Goal: Task Accomplishment & Management: Complete application form

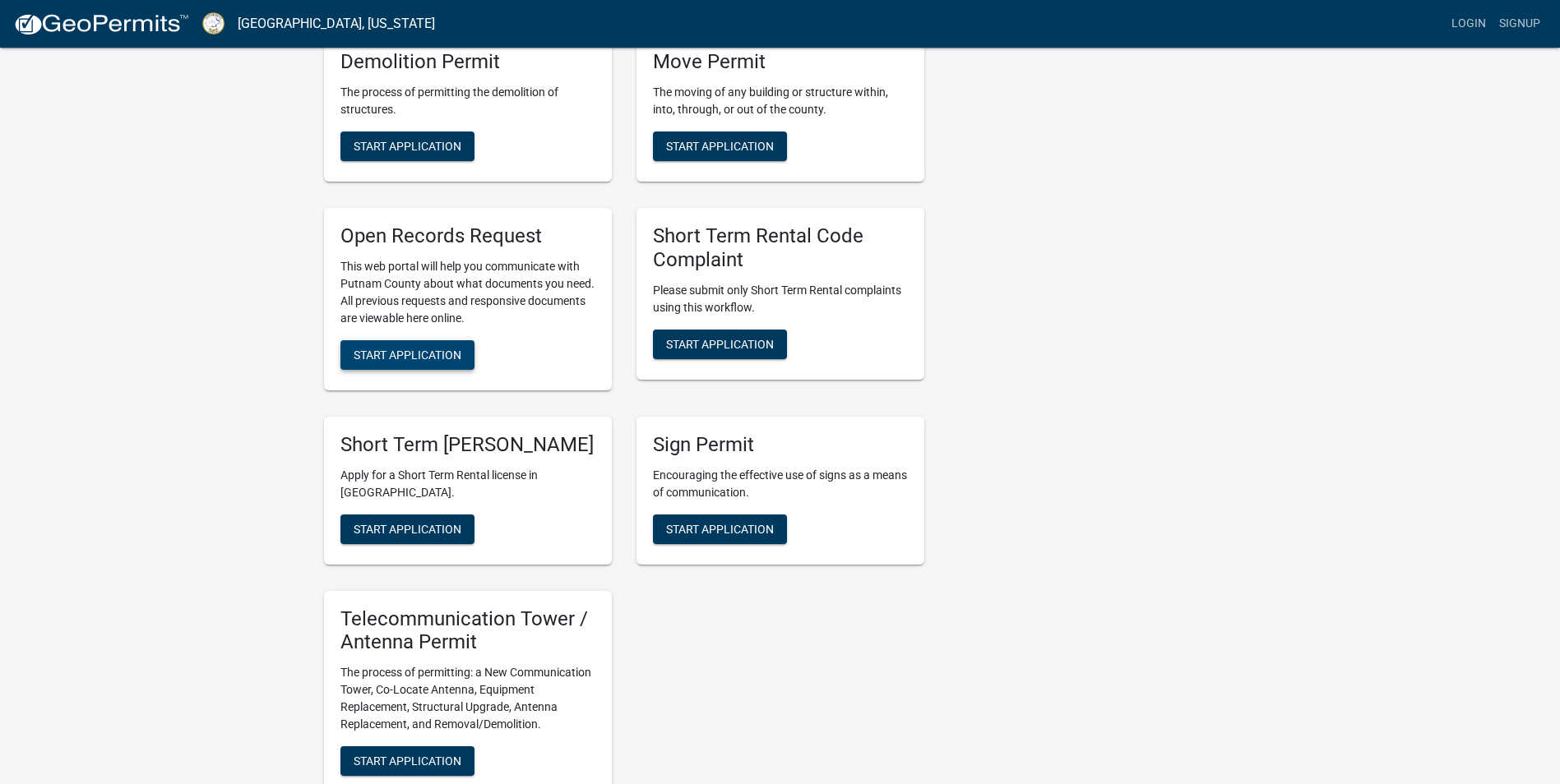
scroll to position [1316, 0]
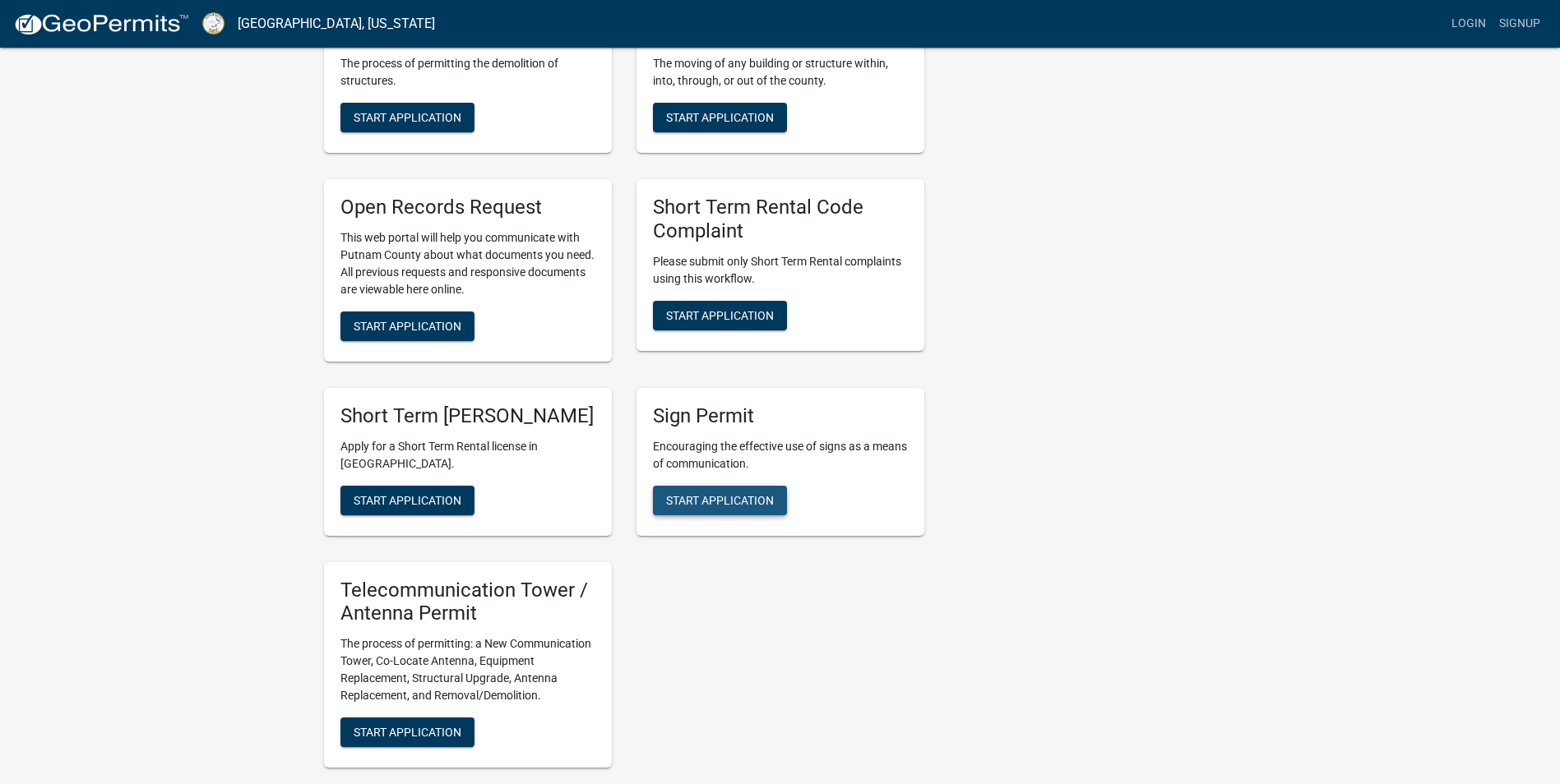
click at [693, 504] on span "Start Application" at bounding box center [720, 500] width 108 height 13
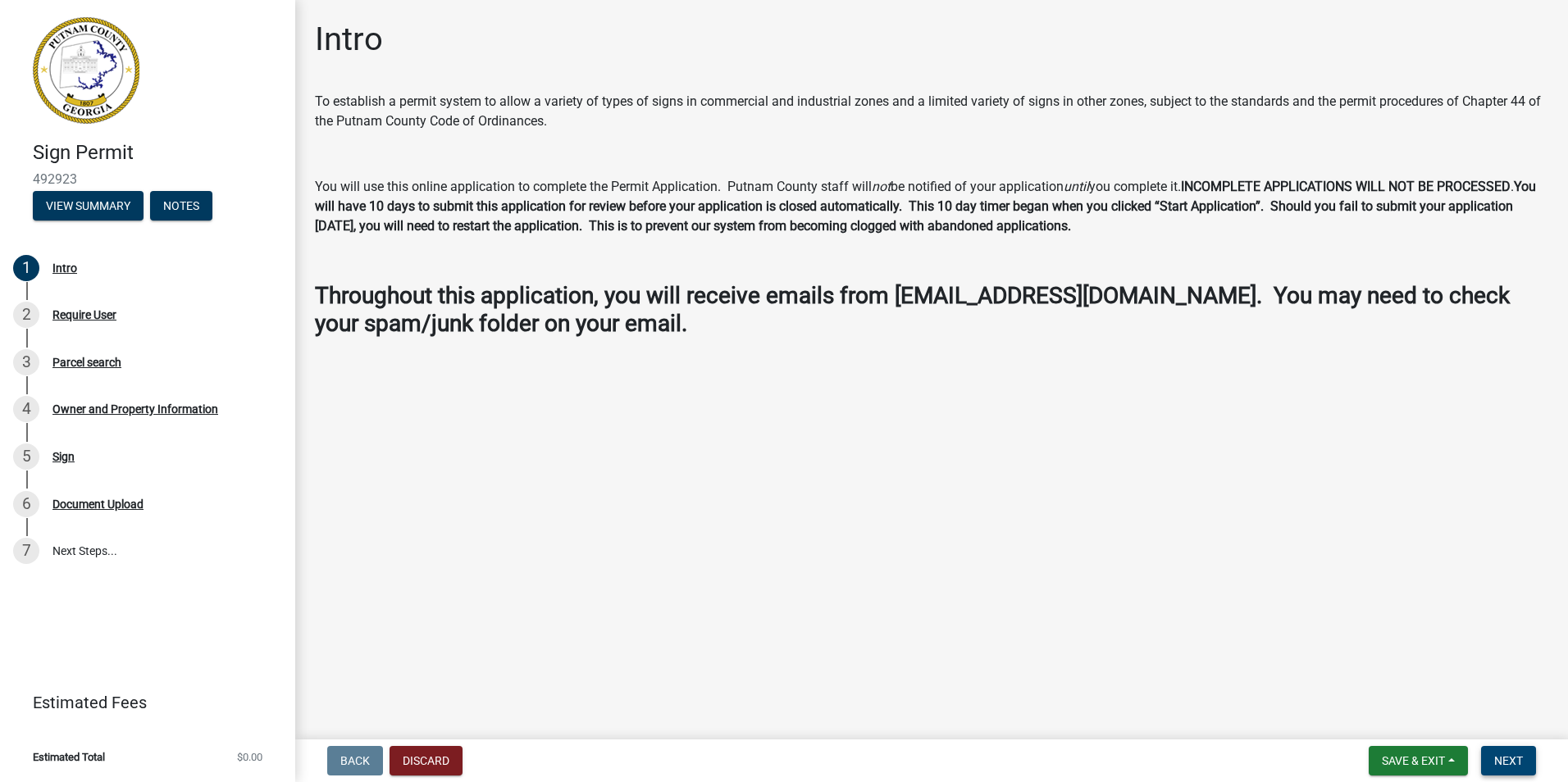
click at [1517, 763] on span "Next" at bounding box center [1508, 761] width 29 height 13
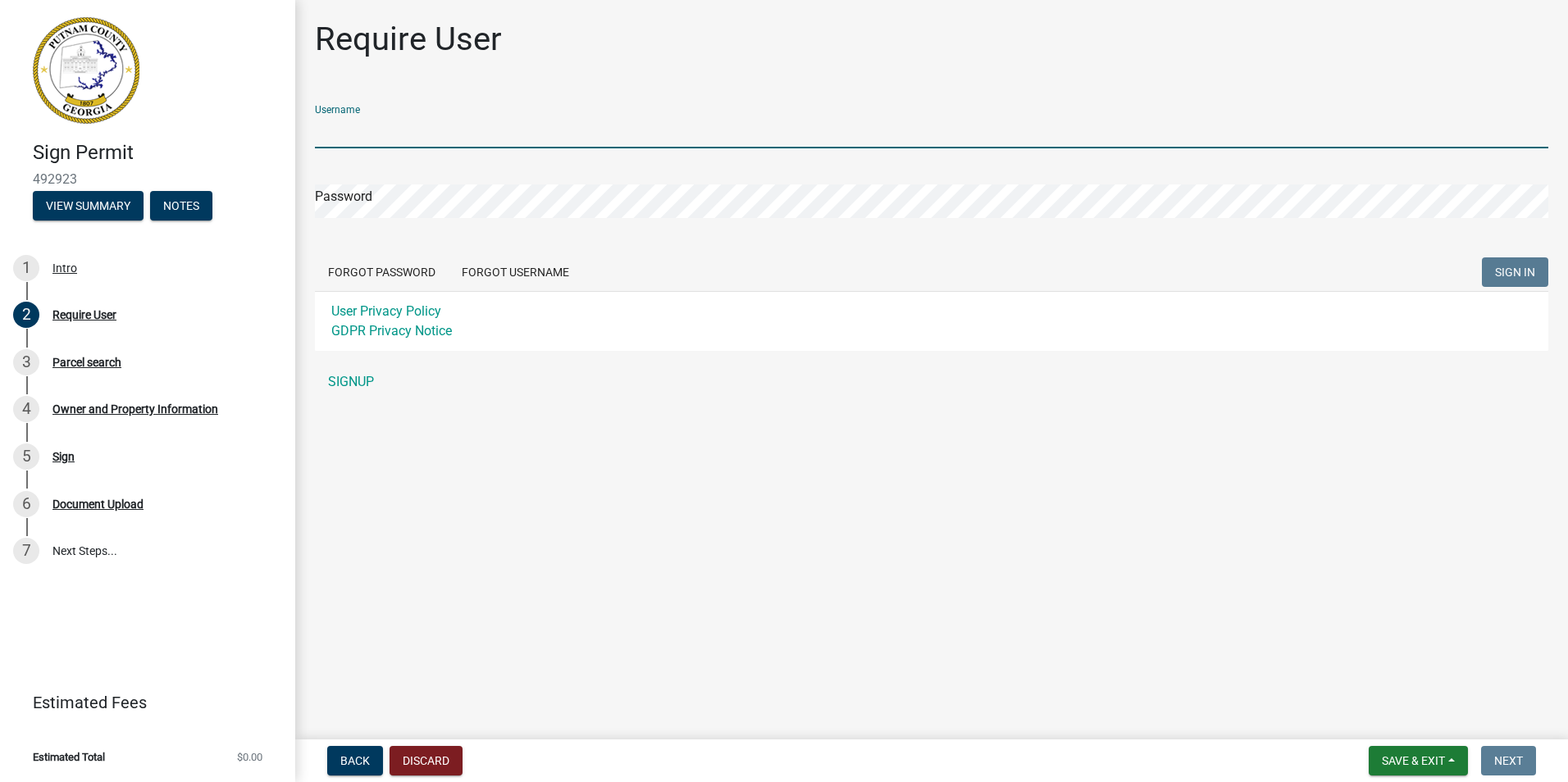
click at [372, 121] on input "Username" at bounding box center [932, 132] width 1233 height 34
type input "[PERSON_NAME] UNIQUE AUTO SALES"
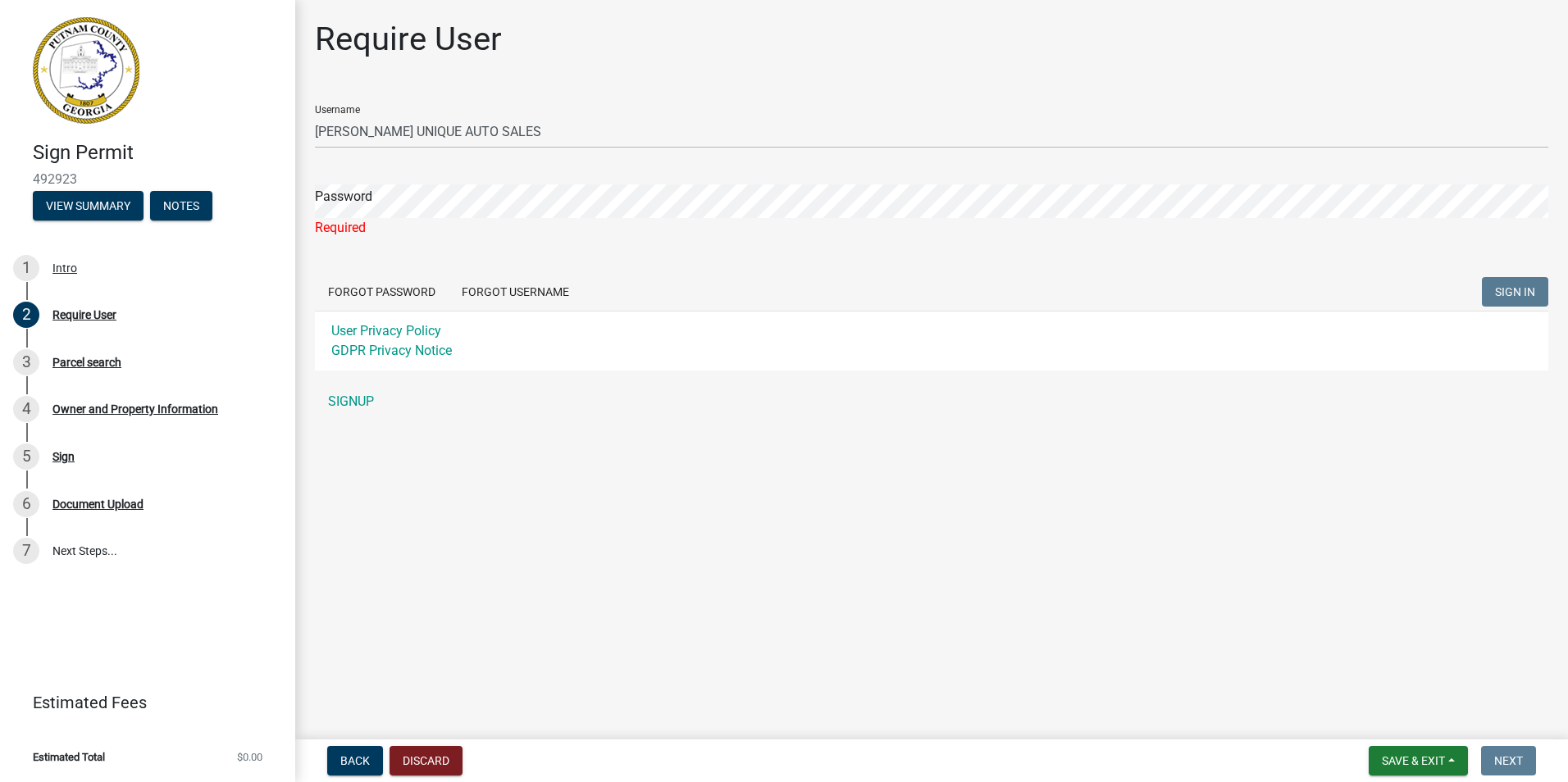
click at [400, 172] on div "Password Required" at bounding box center [932, 199] width 1233 height 76
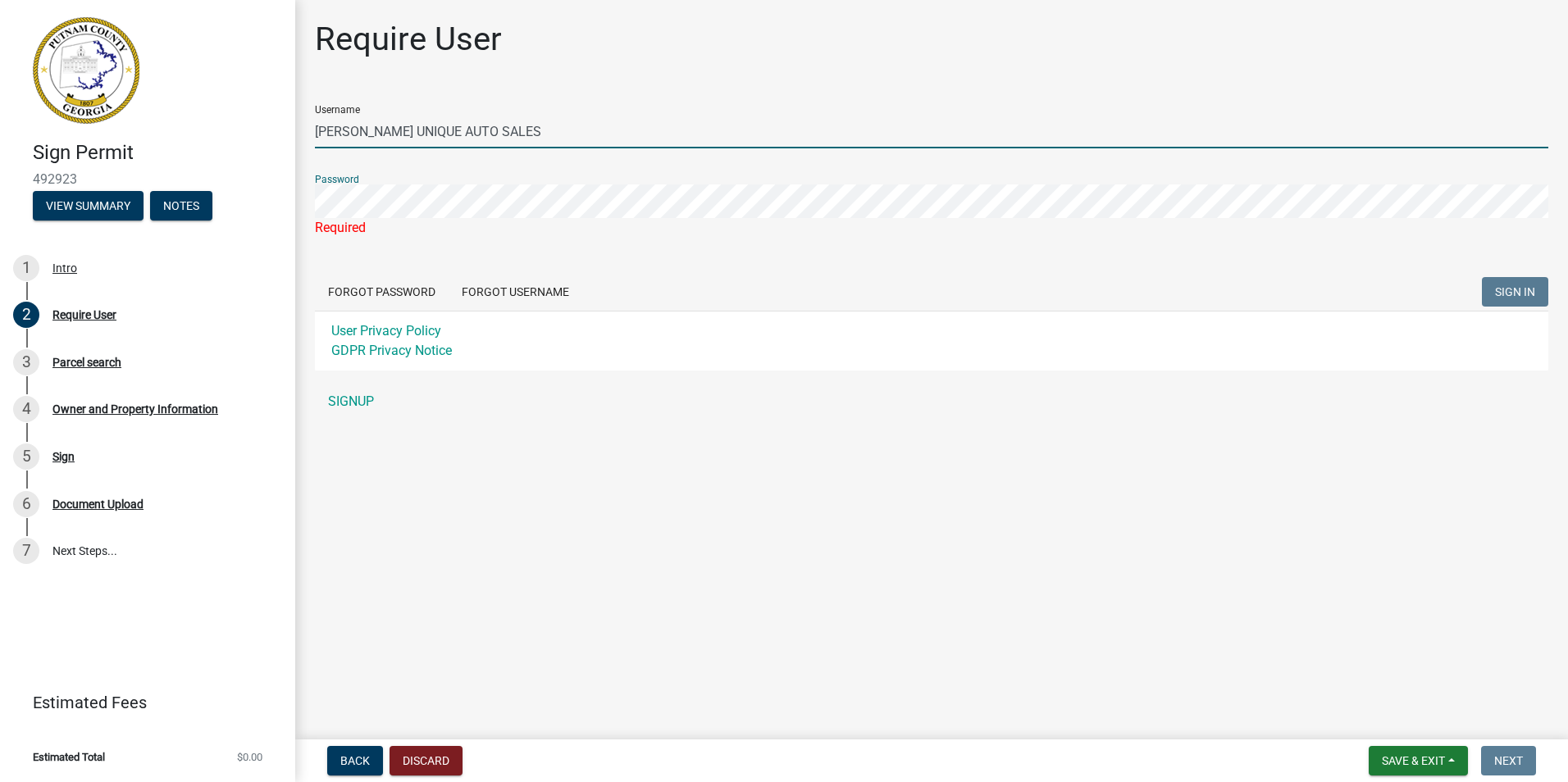
click at [553, 132] on input "[PERSON_NAME] UNIQUE AUTO SALES" at bounding box center [932, 132] width 1233 height 34
type input "[PERSON_NAME] UNIQUE AUTO SALES"
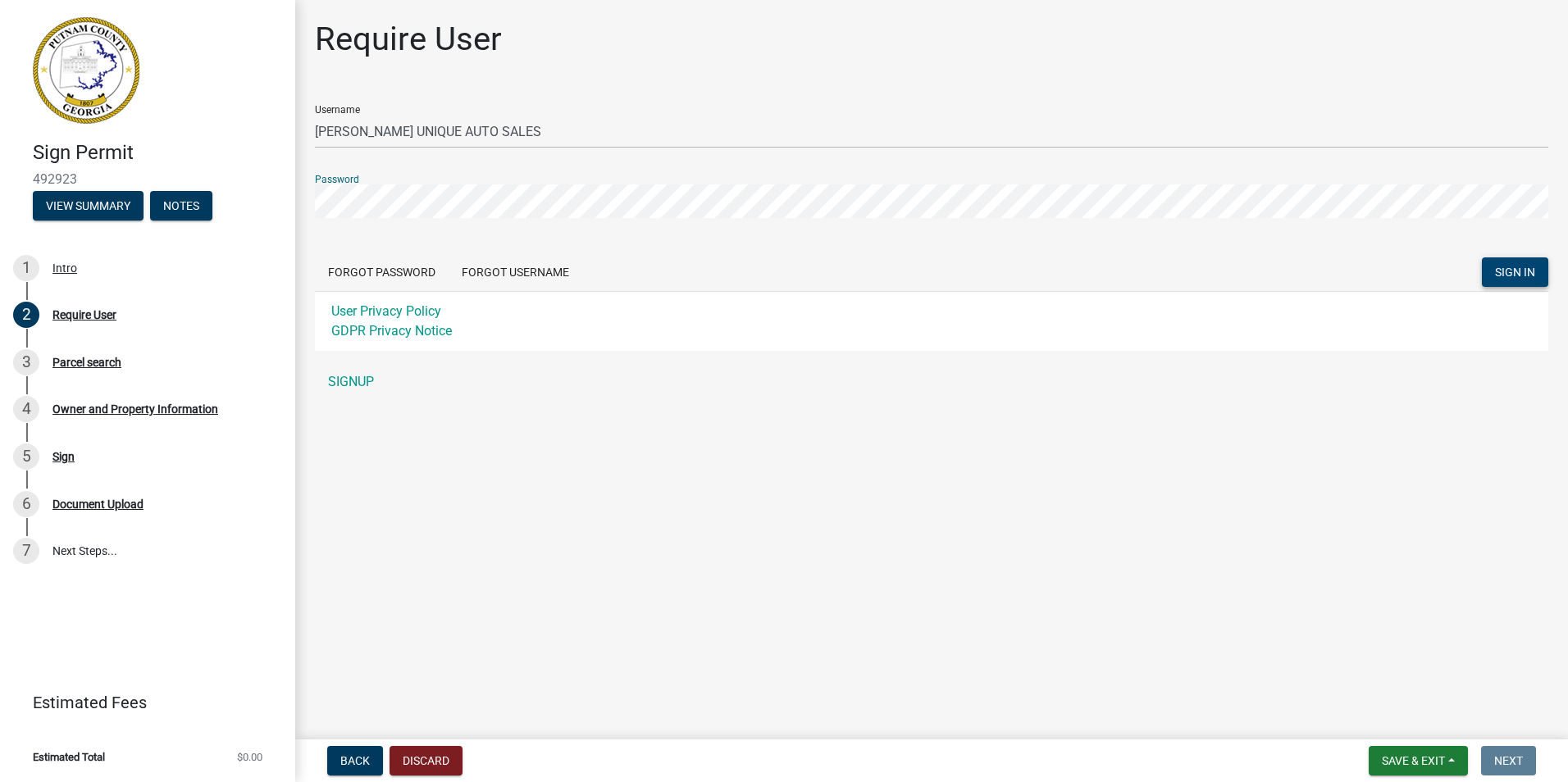
click at [1514, 276] on span "SIGN IN" at bounding box center [1515, 272] width 40 height 13
click at [779, 623] on main "Require User Username LA REYNA UNIQUE AUTO SALES Password Forgot Password Forgo…" at bounding box center [932, 367] width 1273 height 733
click at [352, 378] on link "SIGNUP" at bounding box center [932, 382] width 1233 height 33
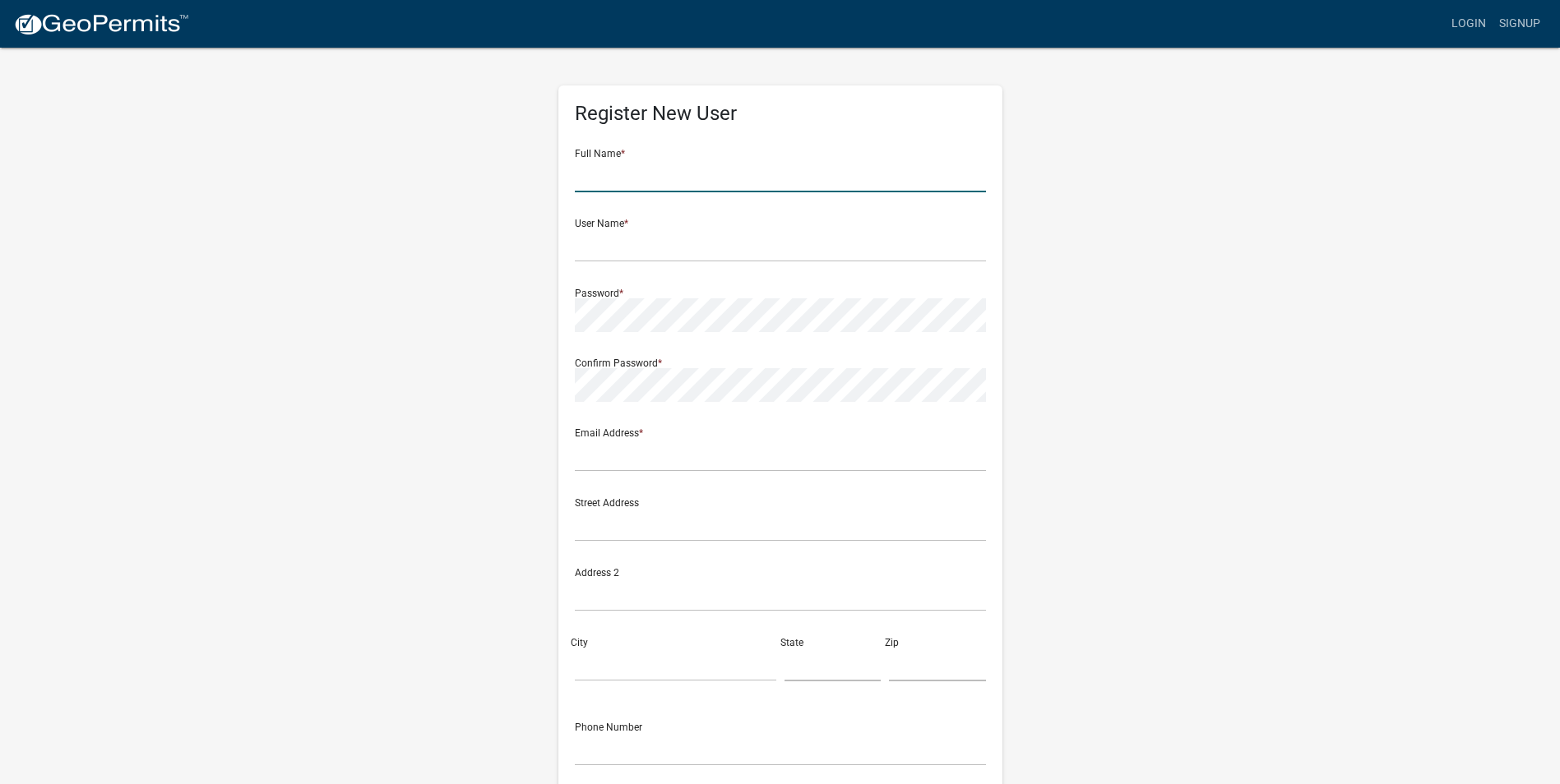
click at [624, 171] on input "text" at bounding box center [780, 175] width 411 height 34
type input "l"
type input "Laura Larios"
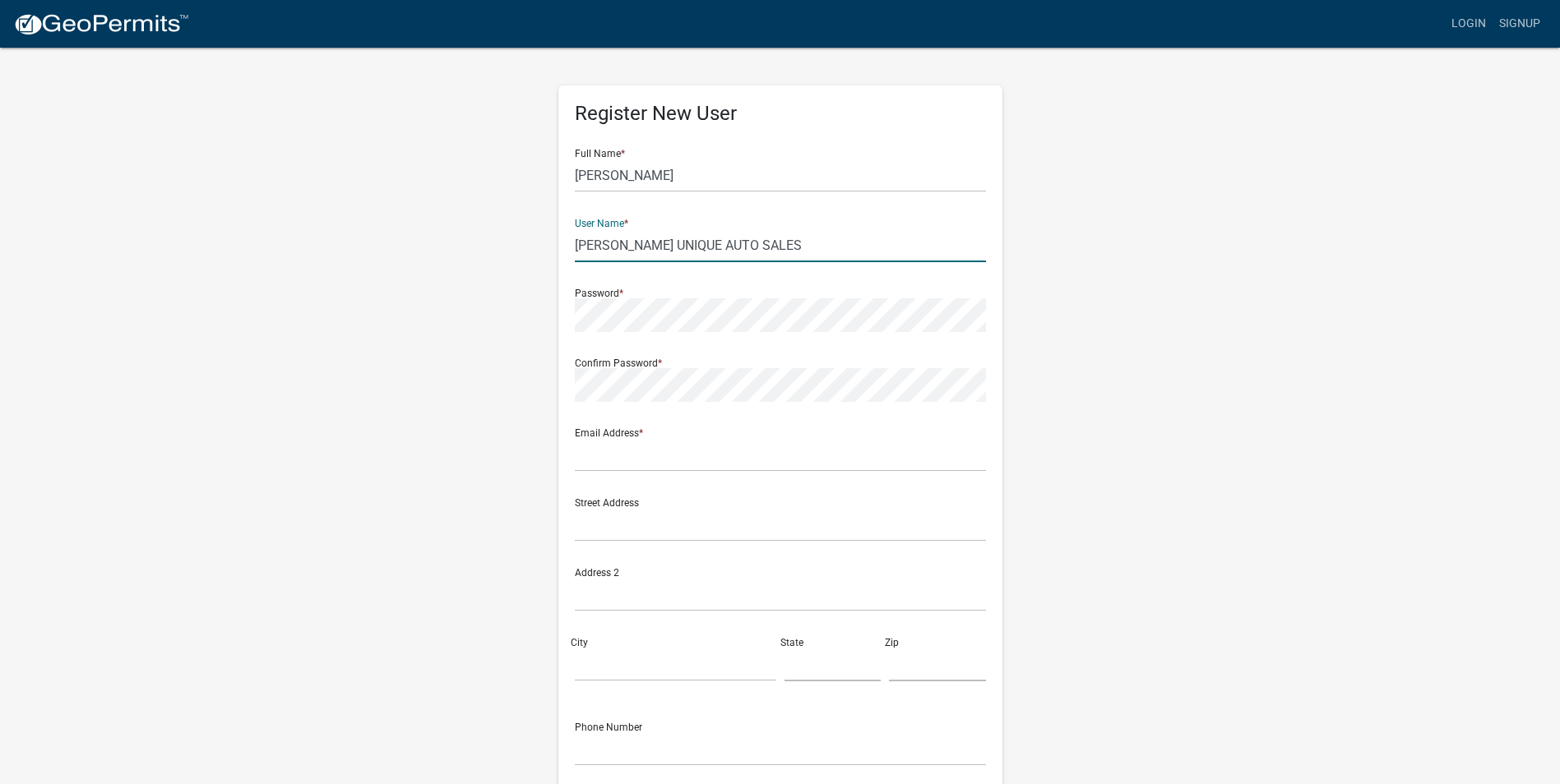
type input "[PERSON_NAME] UNIQUE AUTO SALES"
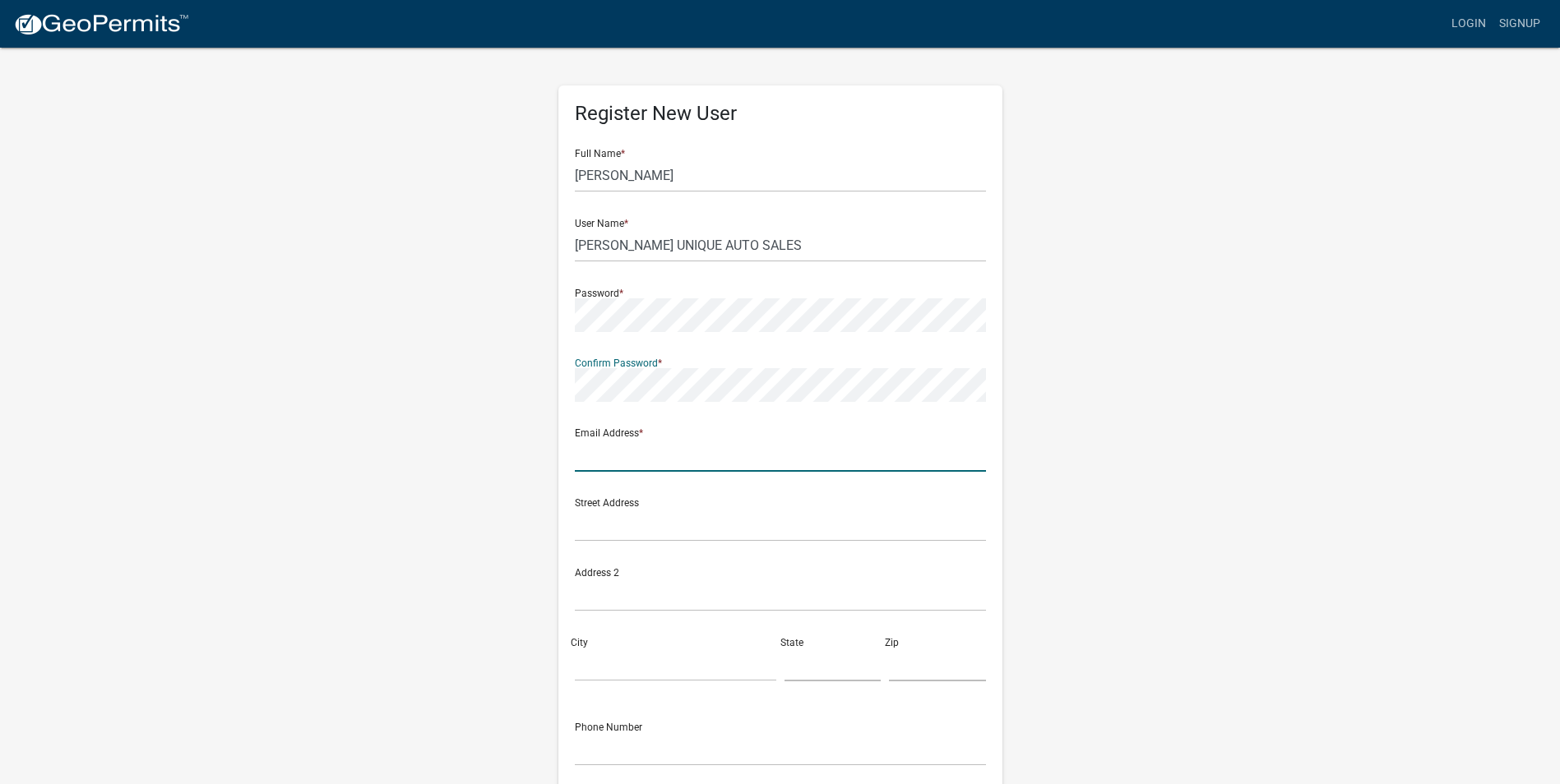
click at [608, 447] on input "text" at bounding box center [780, 455] width 411 height 34
drag, startPoint x: 385, startPoint y: 617, endPoint x: 387, endPoint y: 603, distance: 14.1
click at [385, 613] on div "Register New User Full Name * Laura Larios User Name * LA REYNA UNIQUE AUTO SAL…" at bounding box center [780, 495] width 937 height 897
click at [602, 460] on input "text" at bounding box center [780, 455] width 411 height 34
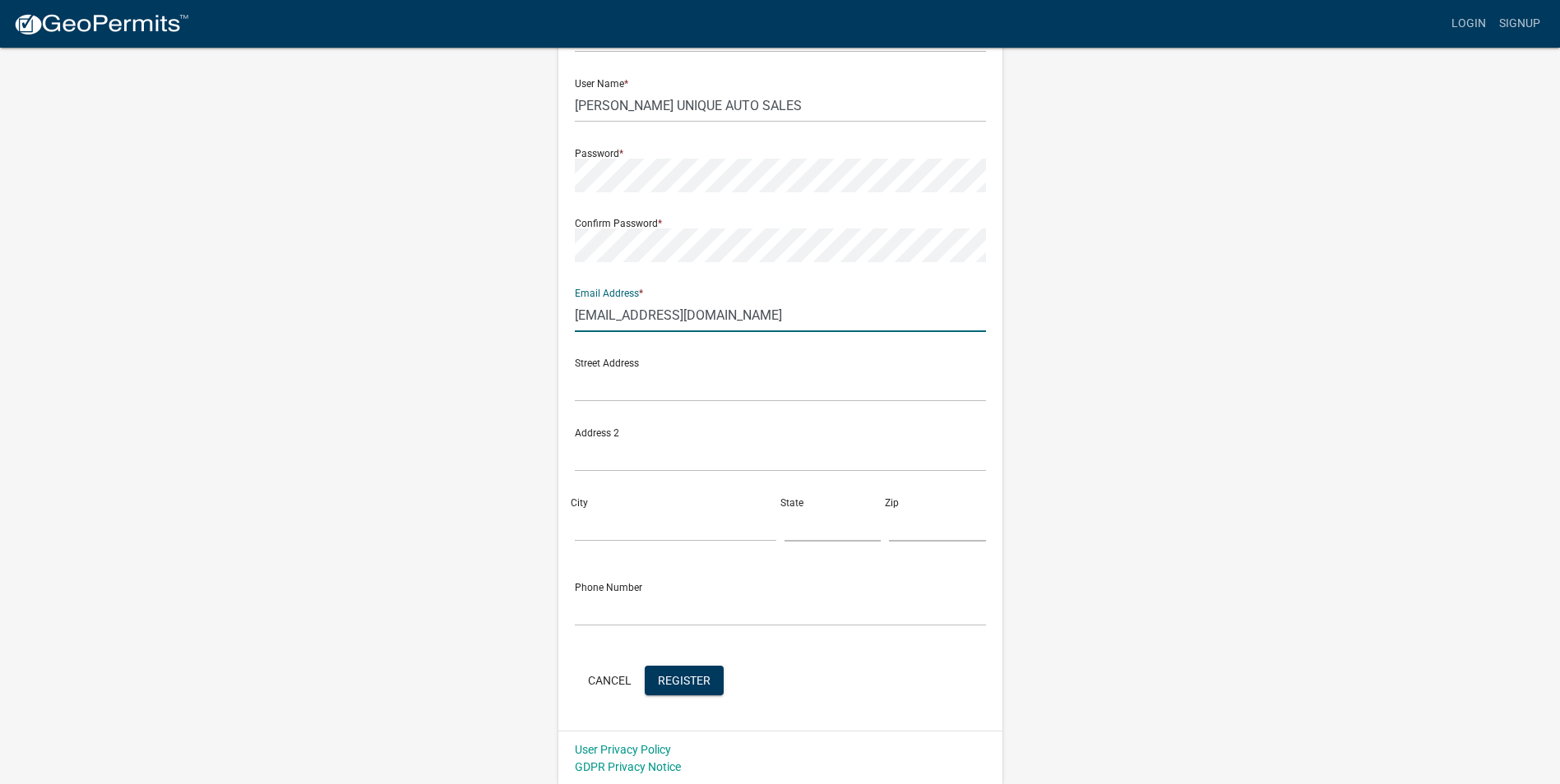
scroll to position [142, 0]
type input "lareynaunique2@gmail.com"
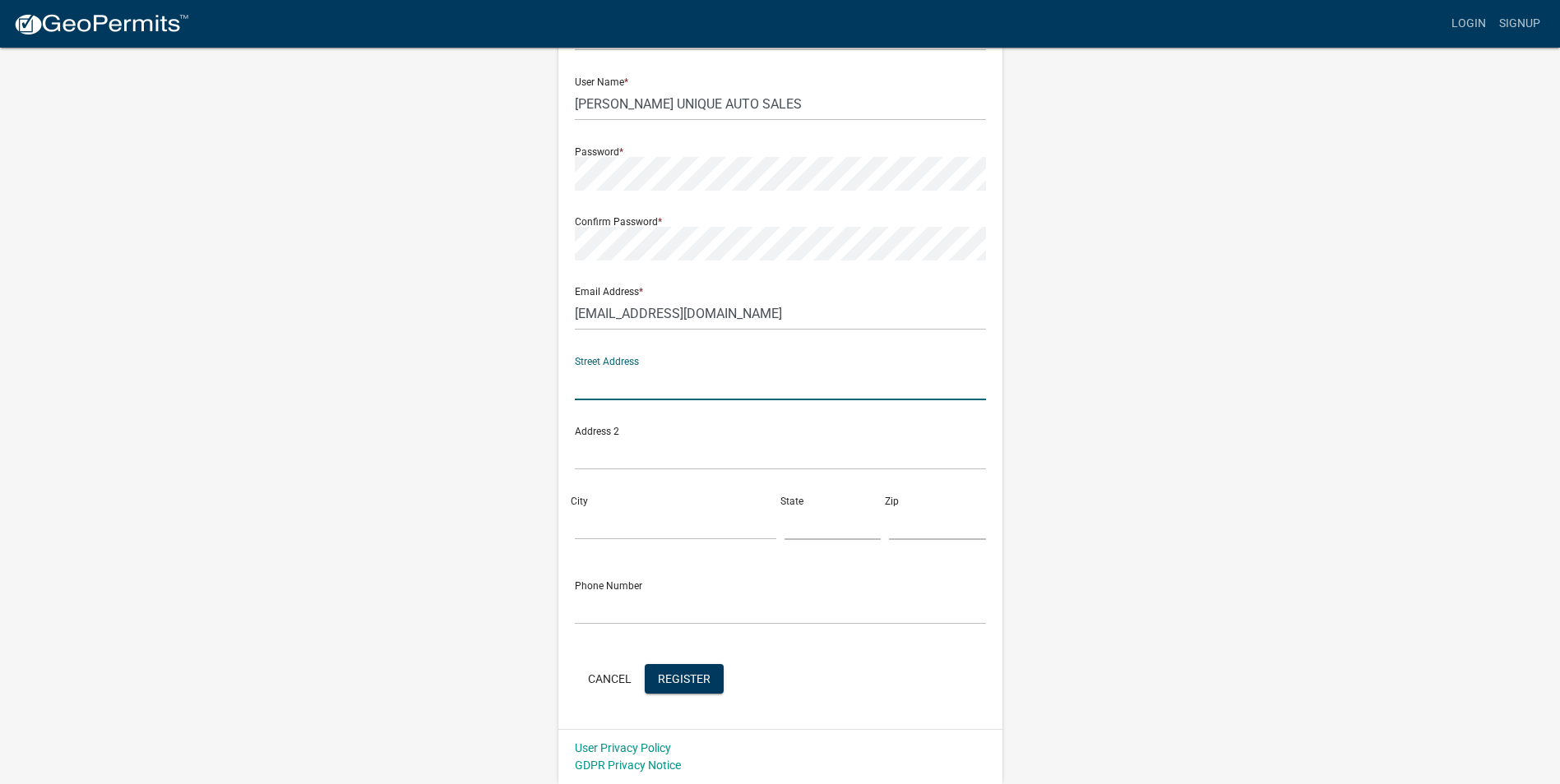
click at [604, 374] on input "text" at bounding box center [780, 383] width 411 height 34
type input "819 Oak street"
type input "eatonton"
type input "ga"
type input "31024"
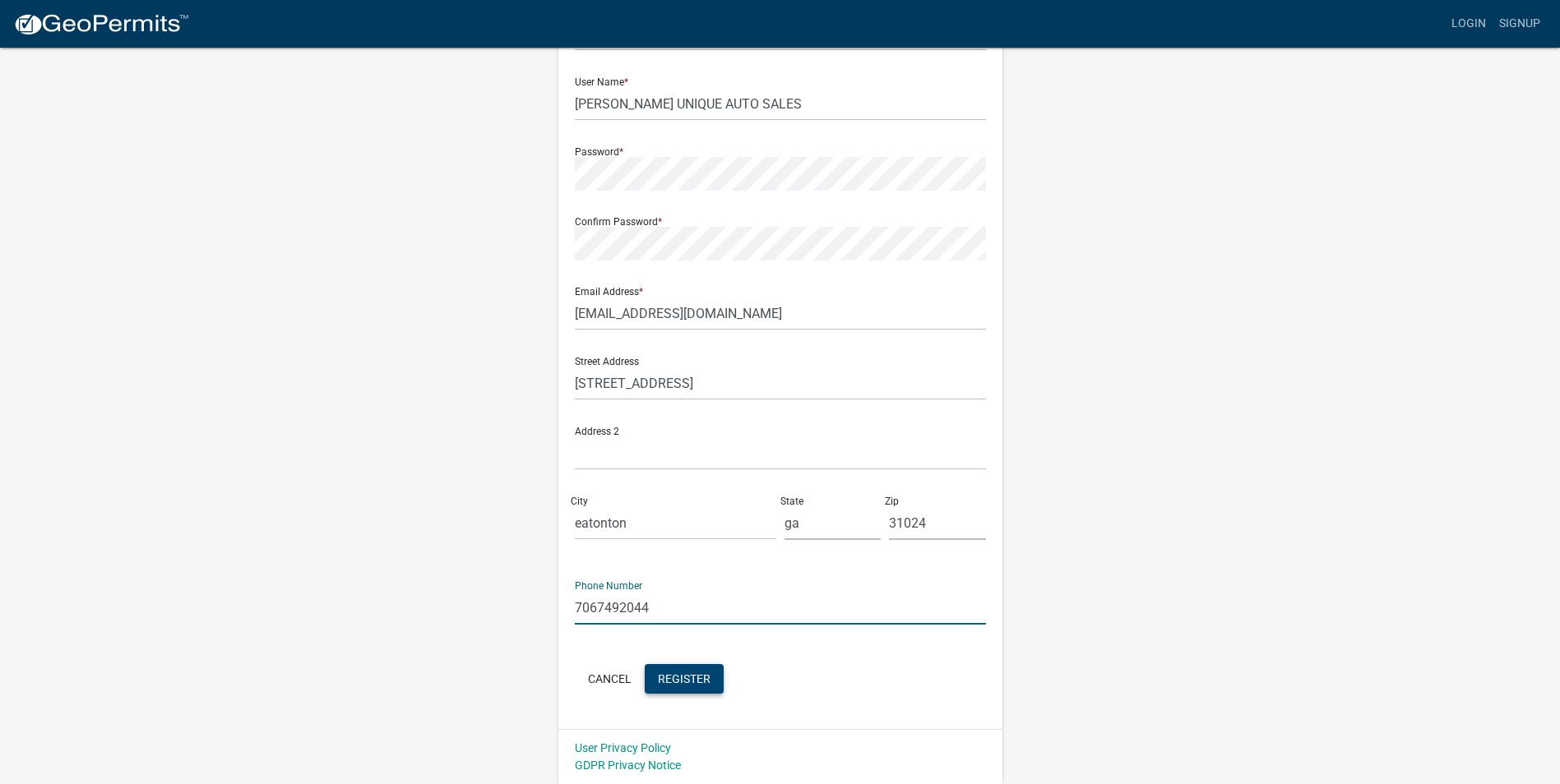
type input "7067492044"
click at [674, 675] on span "Register" at bounding box center [684, 678] width 53 height 13
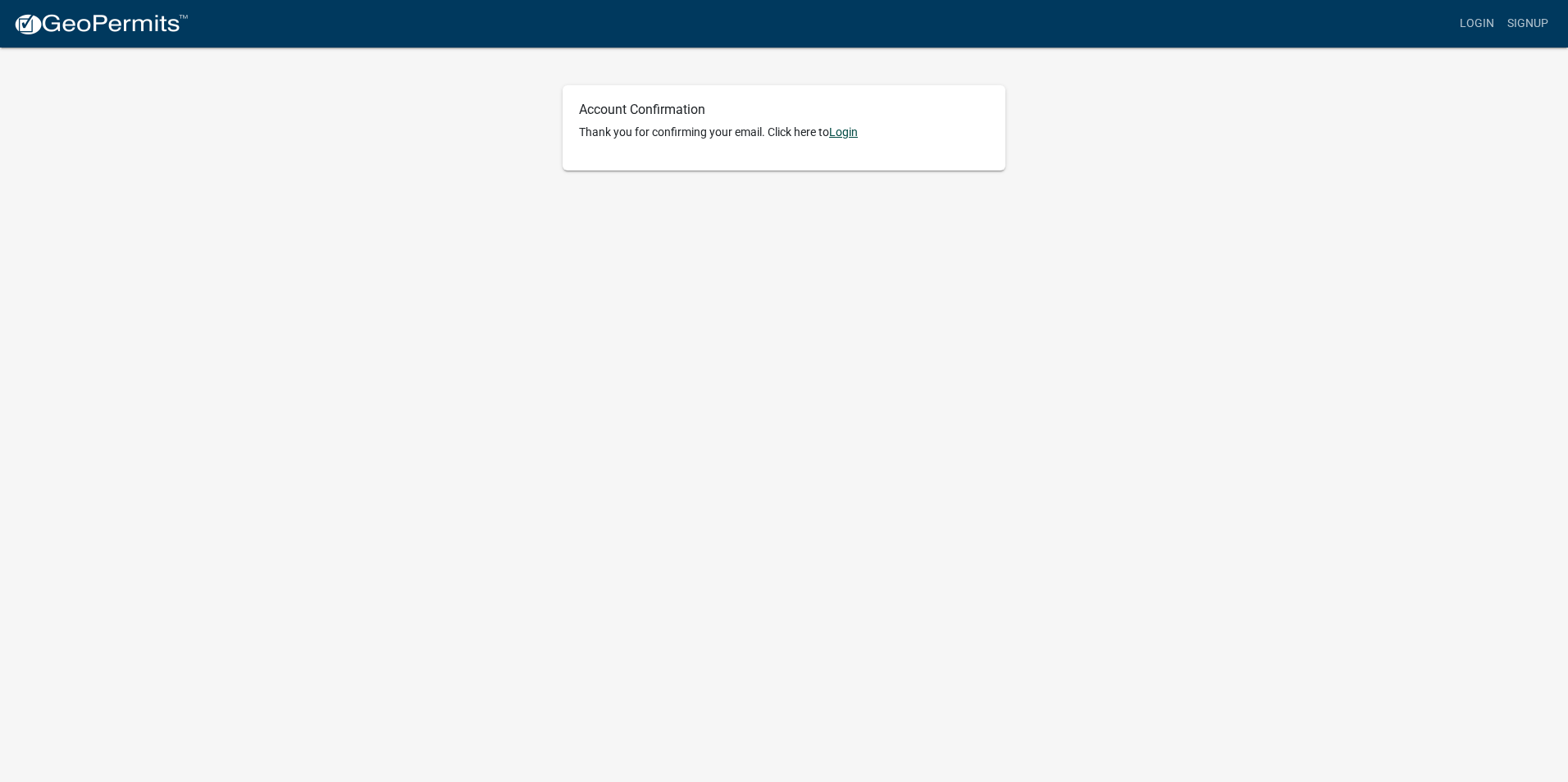
click at [852, 132] on link "Login" at bounding box center [843, 132] width 29 height 13
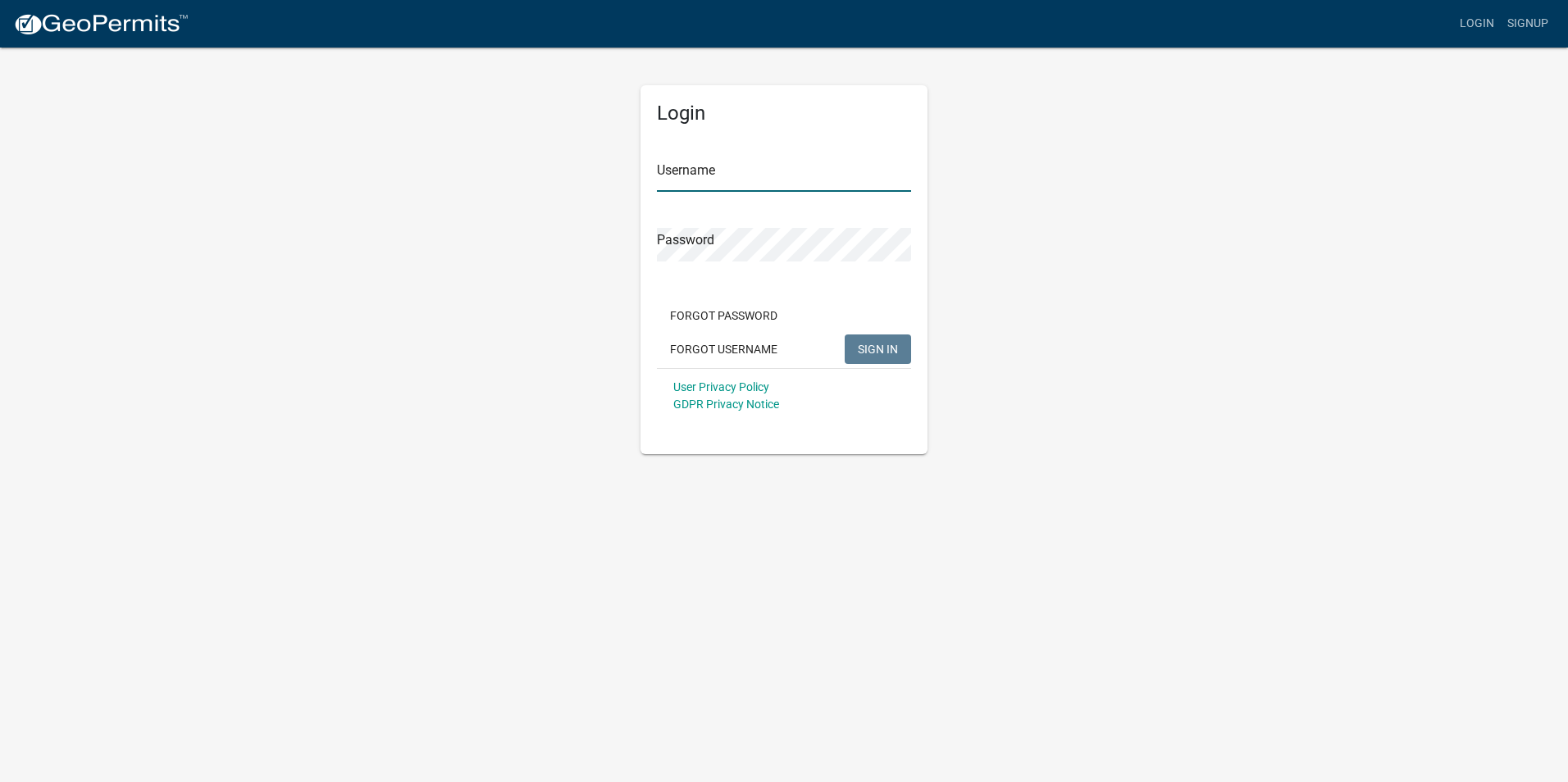
type input "[PERSON_NAME] UNIQUE AUTO SALES"
click at [878, 349] on span "SIGN IN" at bounding box center [877, 349] width 40 height 13
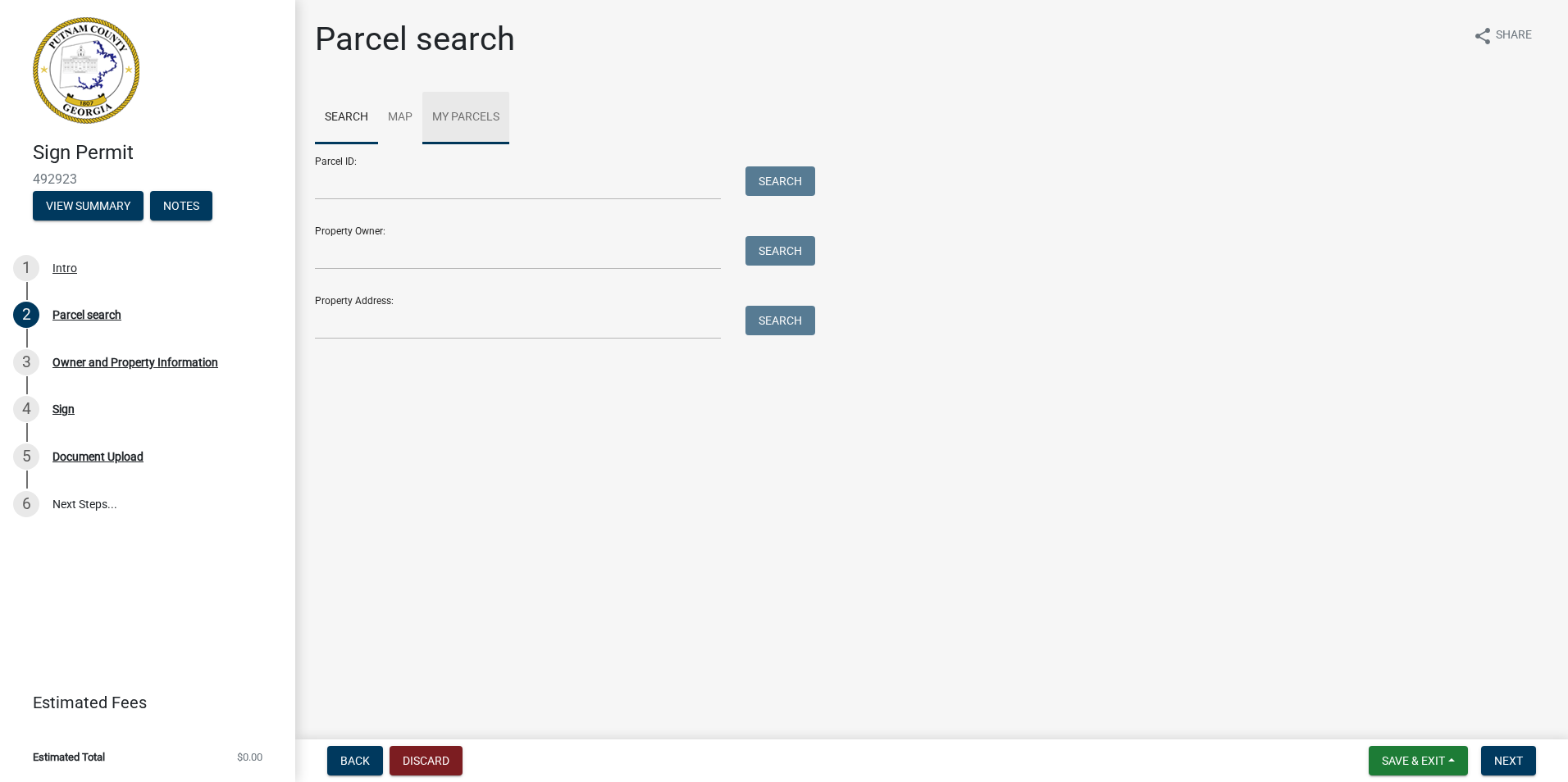
click at [488, 111] on link "My Parcels" at bounding box center [466, 118] width 87 height 53
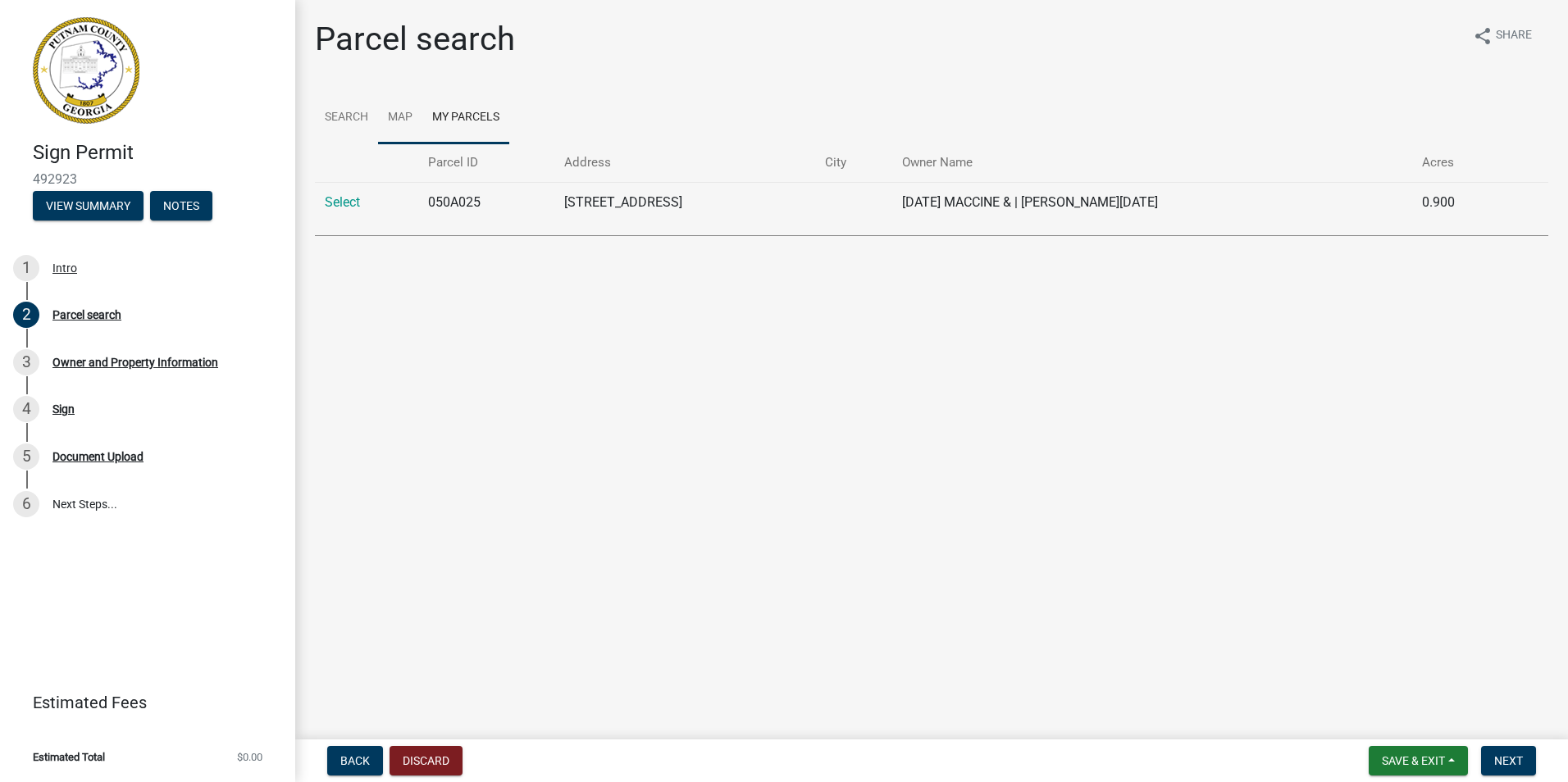
click at [407, 112] on link "Map" at bounding box center [400, 118] width 44 height 53
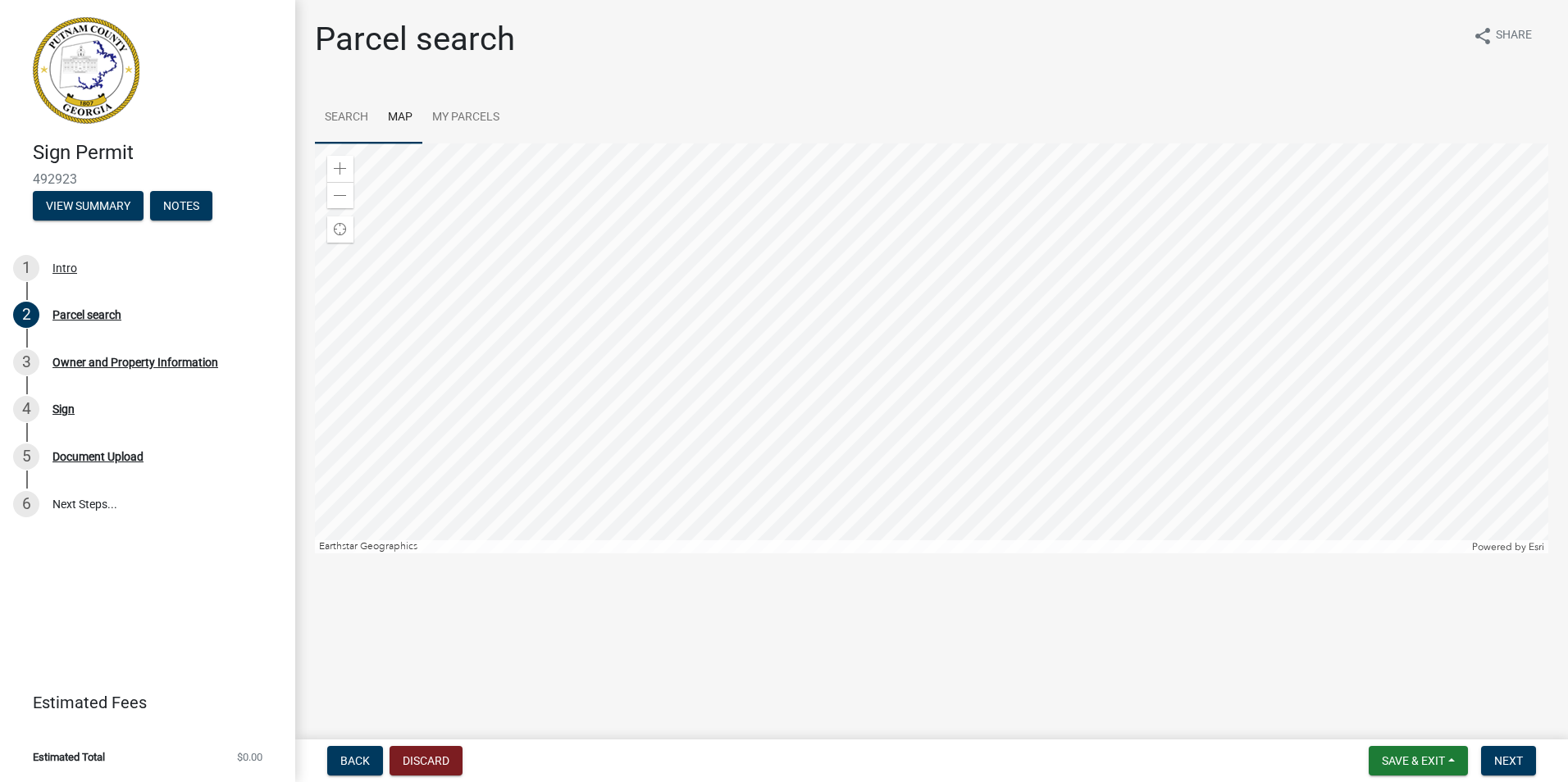
click at [349, 118] on link "Search" at bounding box center [346, 118] width 63 height 53
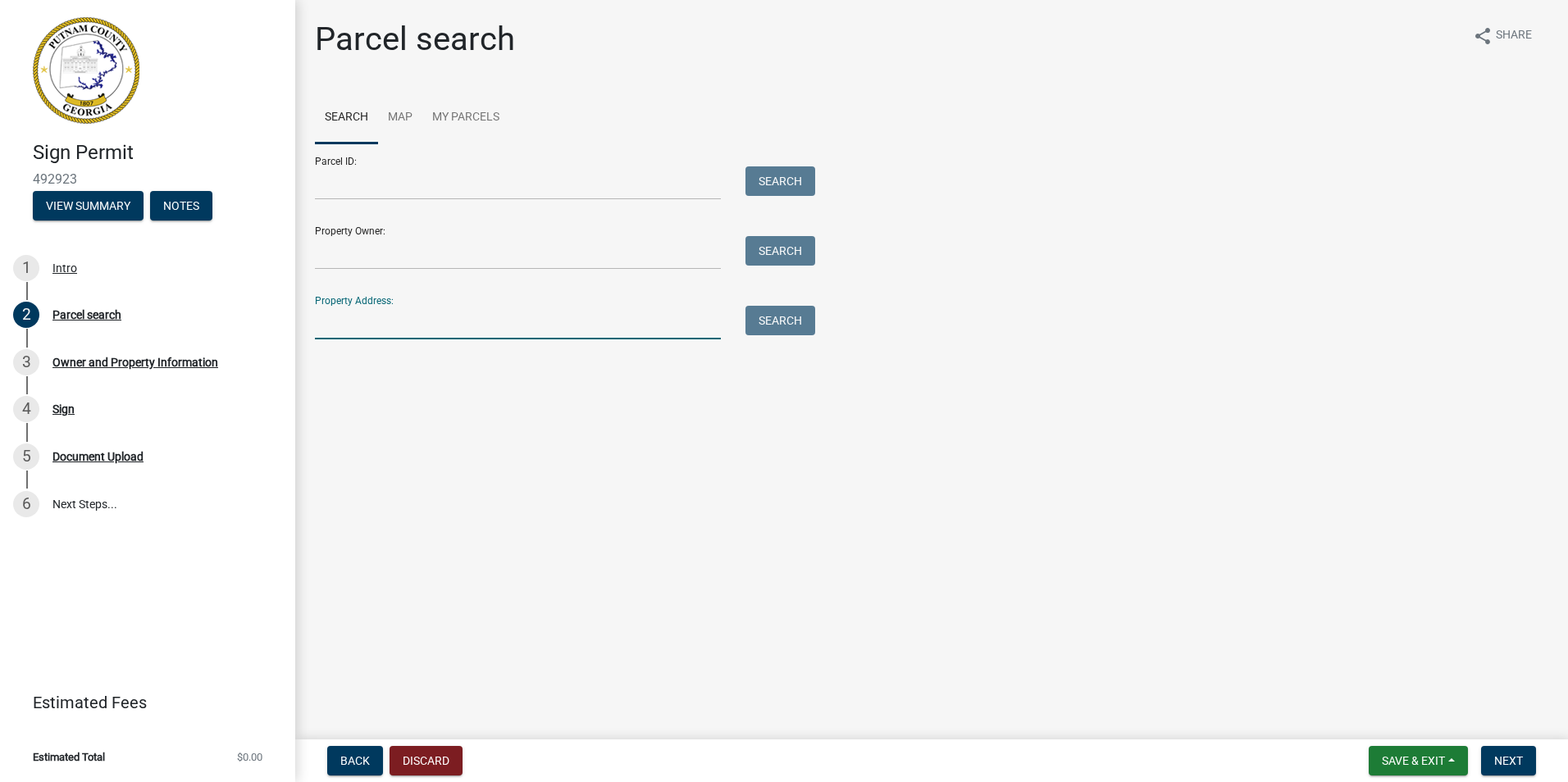
click at [376, 306] on input "Property Address:" at bounding box center [518, 322] width 406 height 34
type input "819 Oak street"
type input "Laura Larios"
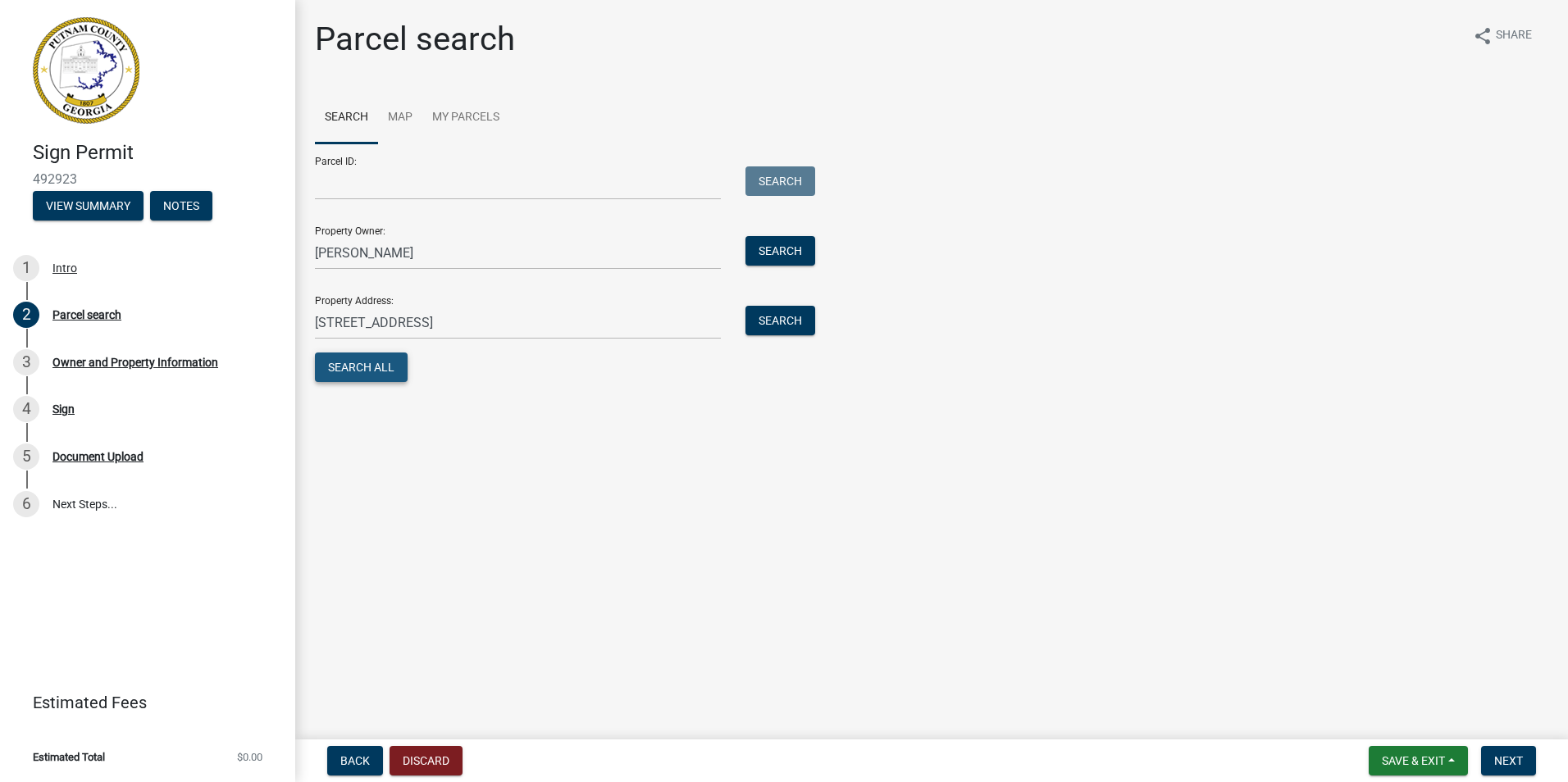
click at [363, 371] on button "Search All" at bounding box center [361, 368] width 93 height 30
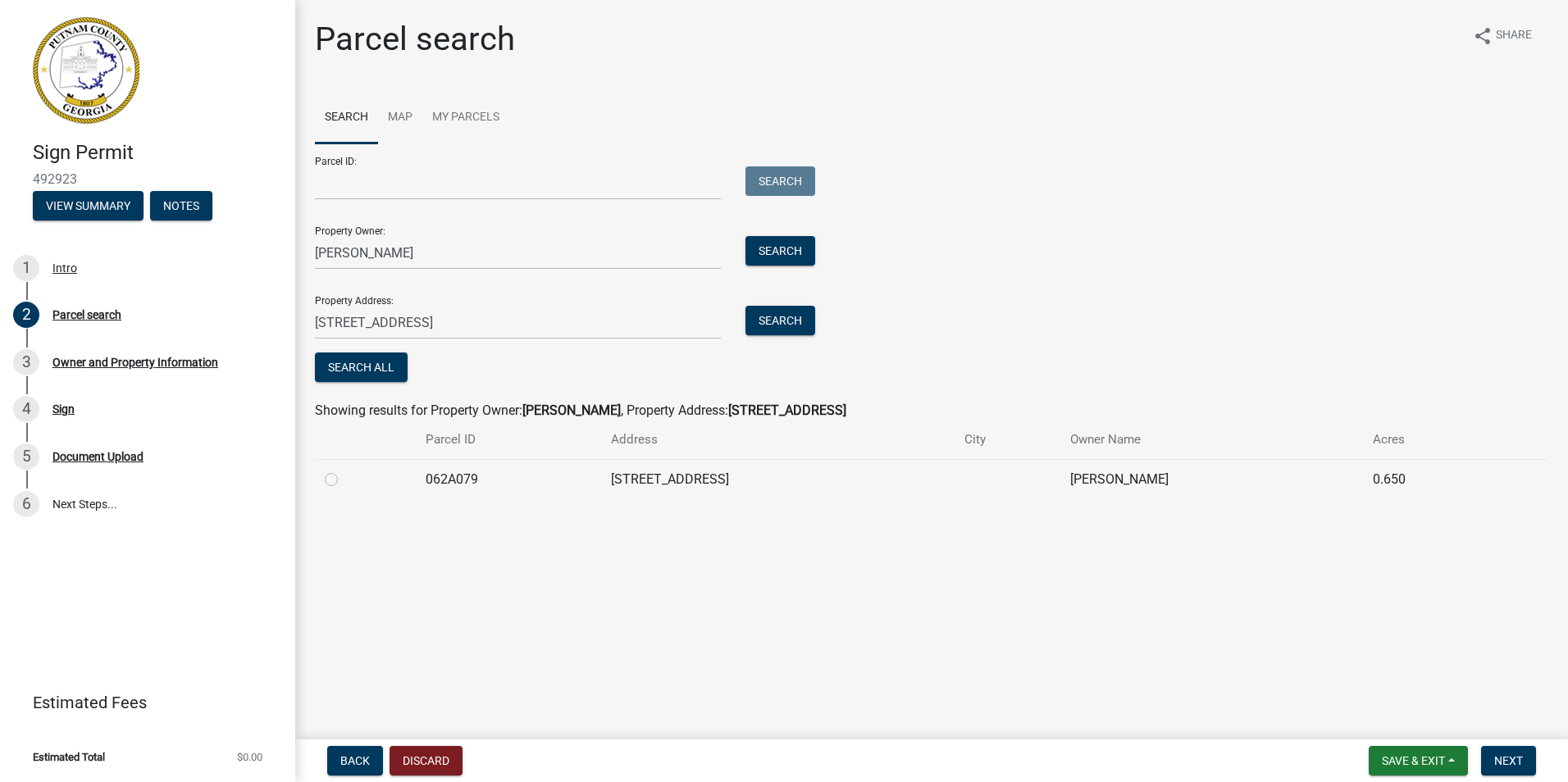
click at [345, 470] on label at bounding box center [345, 470] width 0 height 0
click at [345, 480] on input "radio" at bounding box center [349, 474] width 11 height 11
radio input "true"
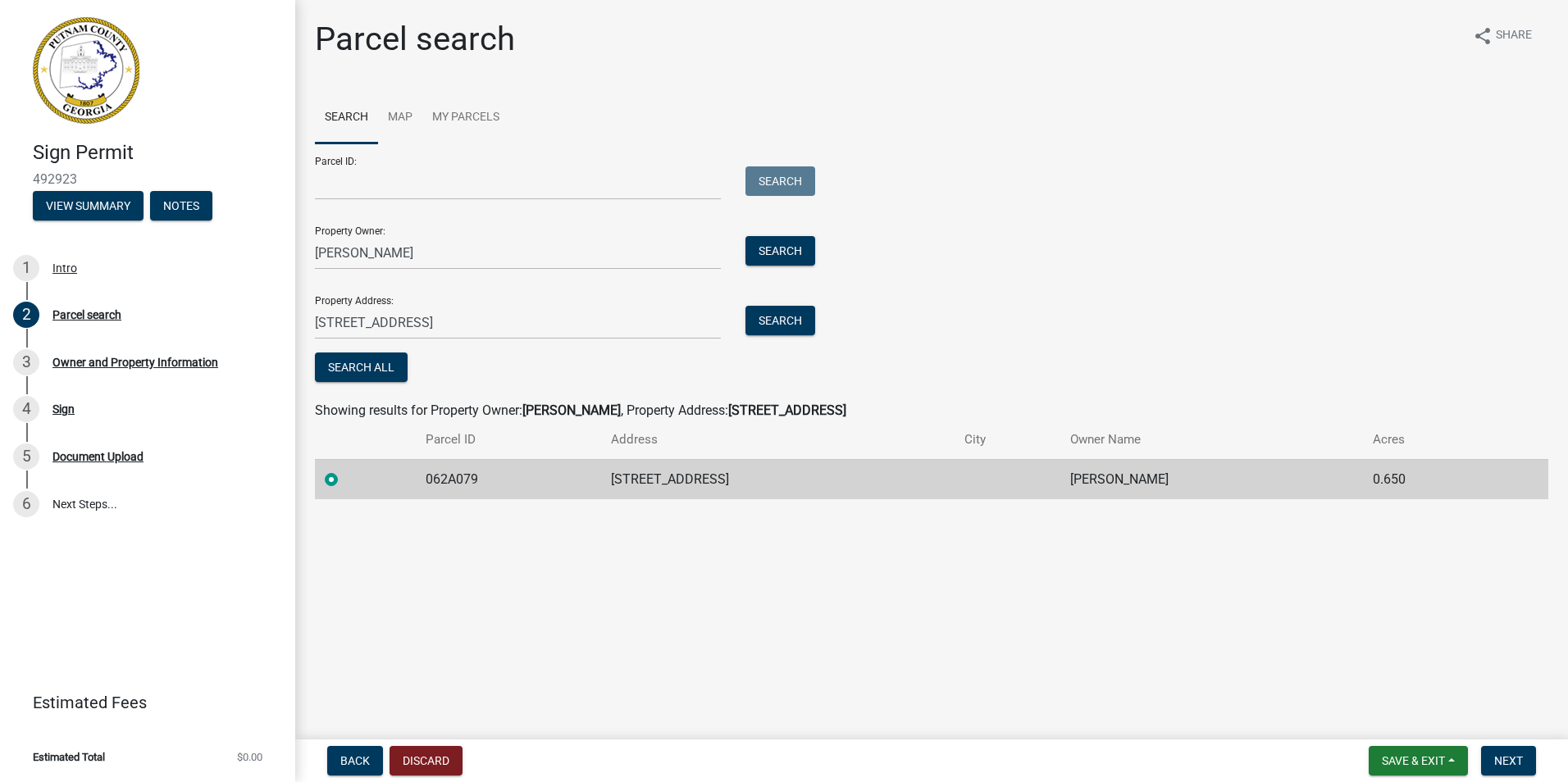
click at [729, 482] on td "819 OAK ST" at bounding box center [778, 479] width 354 height 40
click at [1512, 755] on span "Next" at bounding box center [1508, 761] width 29 height 13
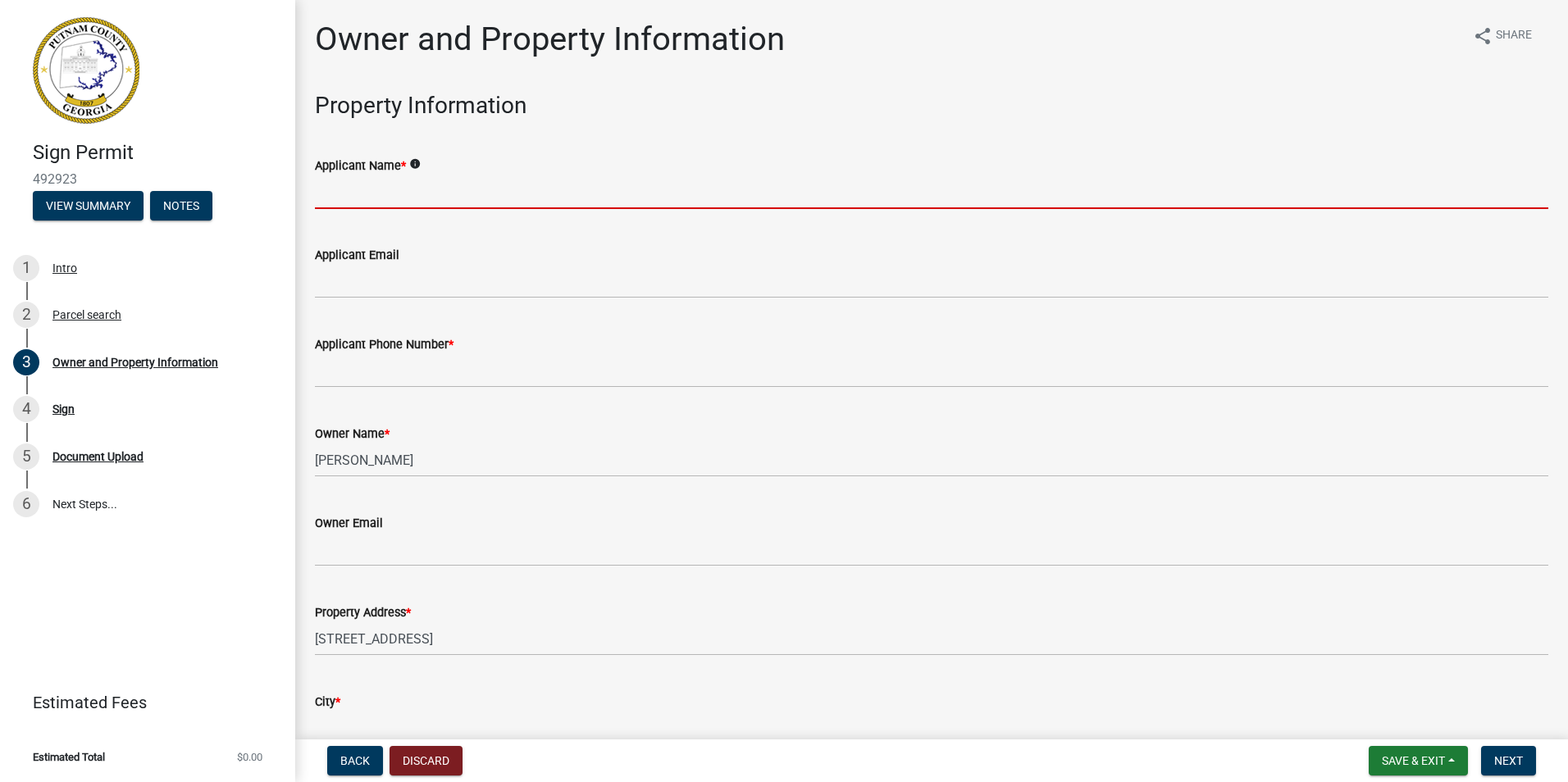
click at [345, 187] on input "Applicant Name *" at bounding box center [932, 192] width 1233 height 34
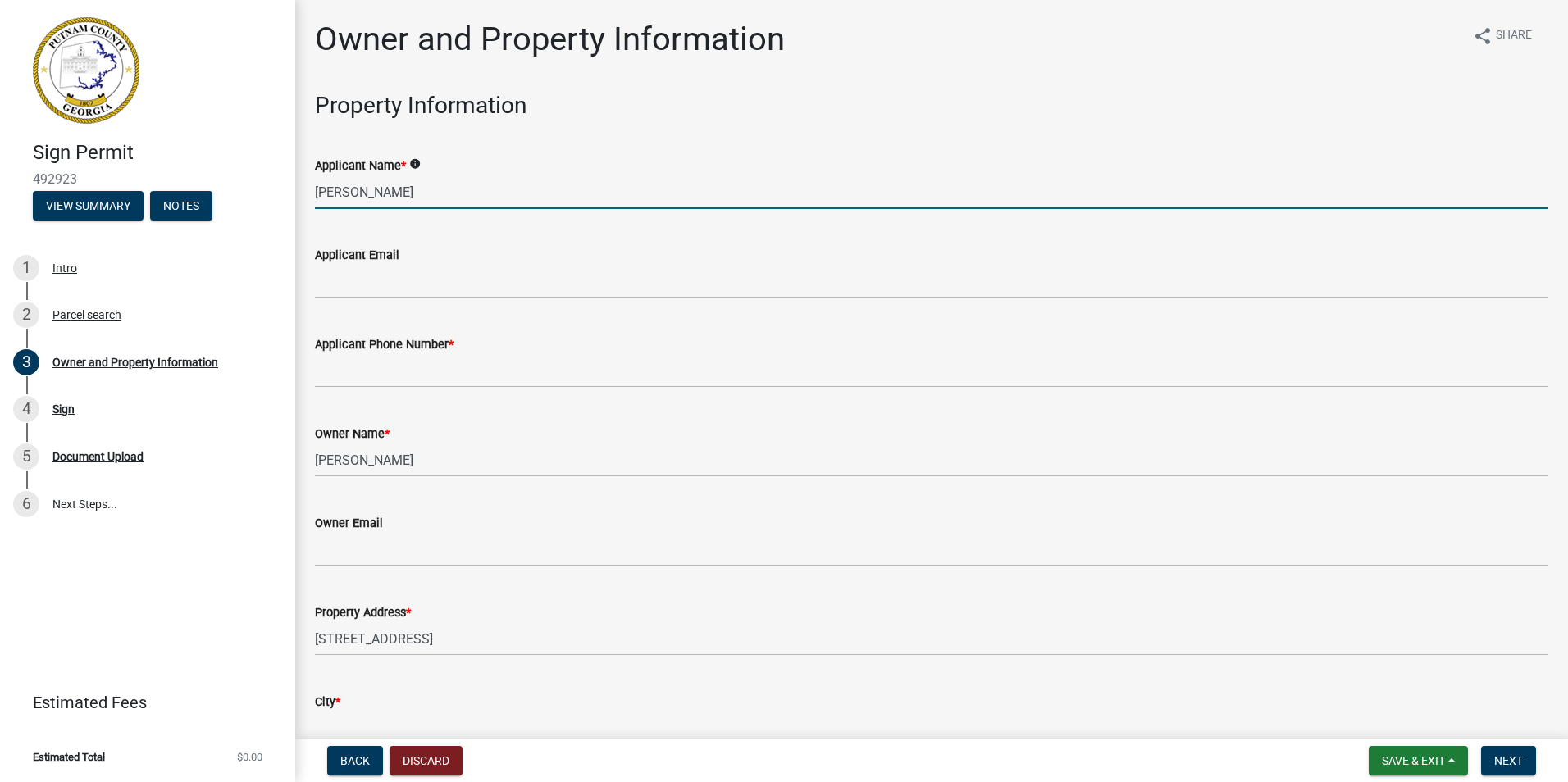
type input "juana hernandez prieto"
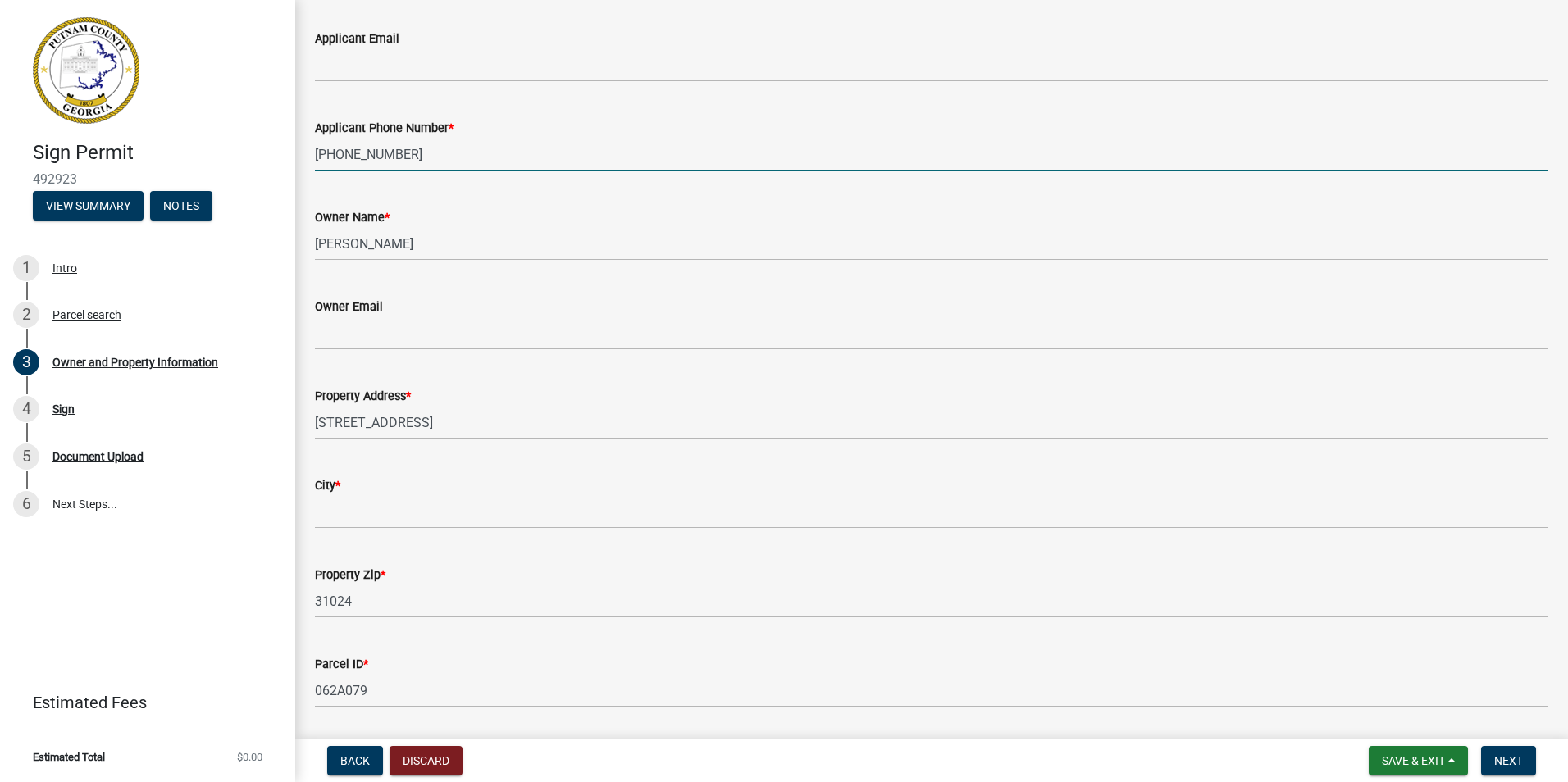
scroll to position [246, 0]
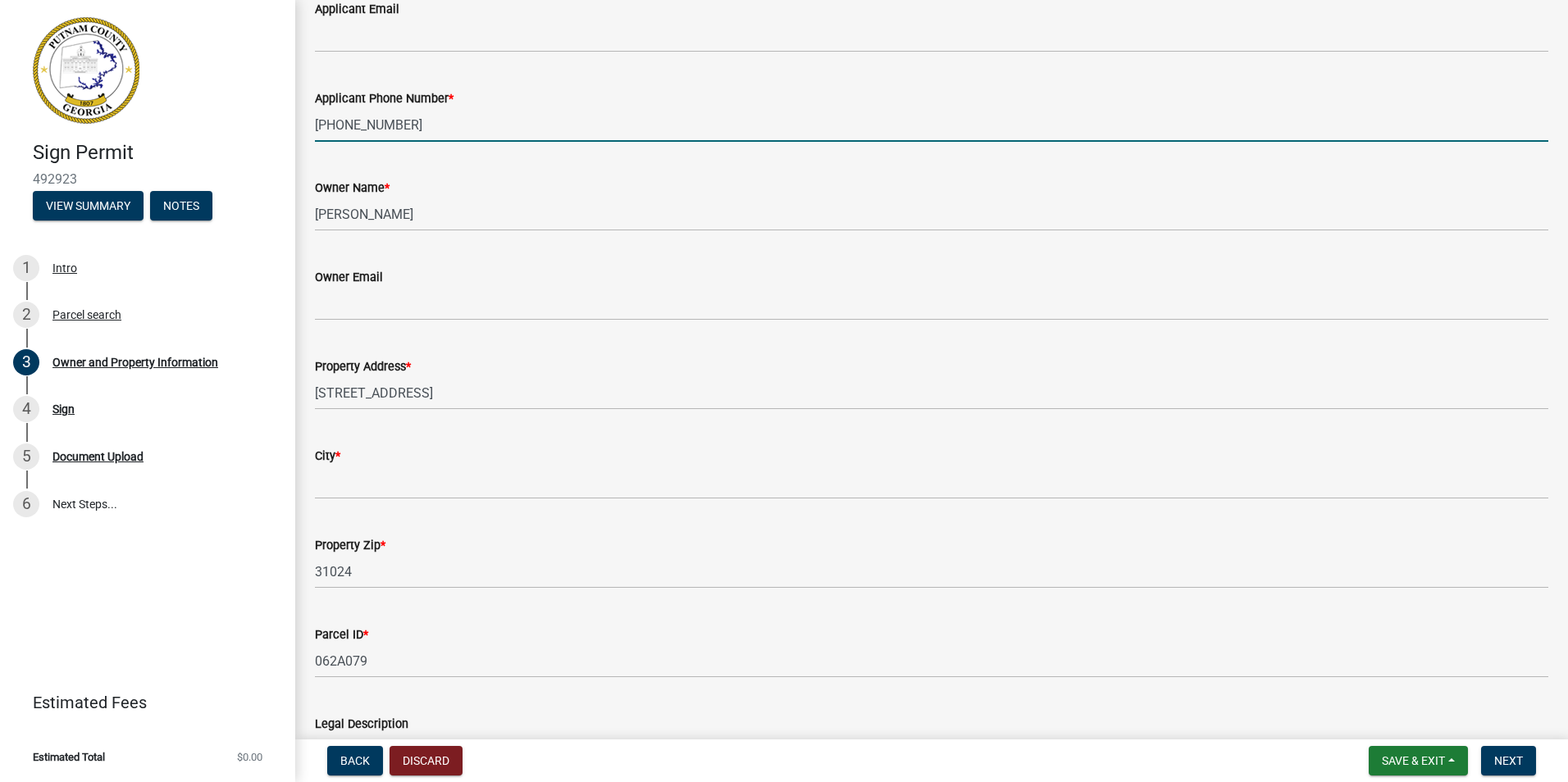
type input "(706)623-9195"
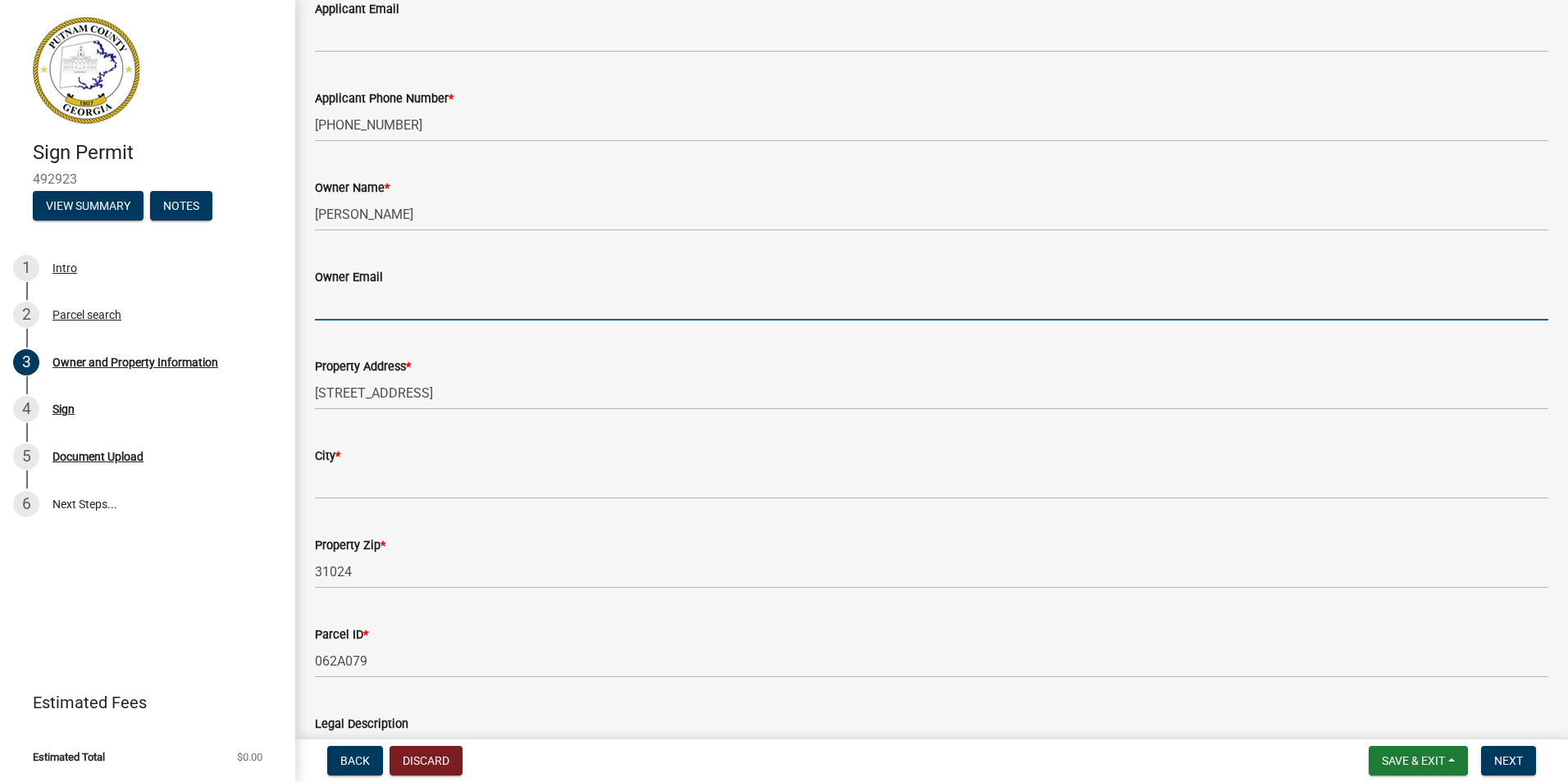
click at [332, 303] on input "Owner Email" at bounding box center [932, 303] width 1233 height 34
type input "lareynaunique2@gmail.com"
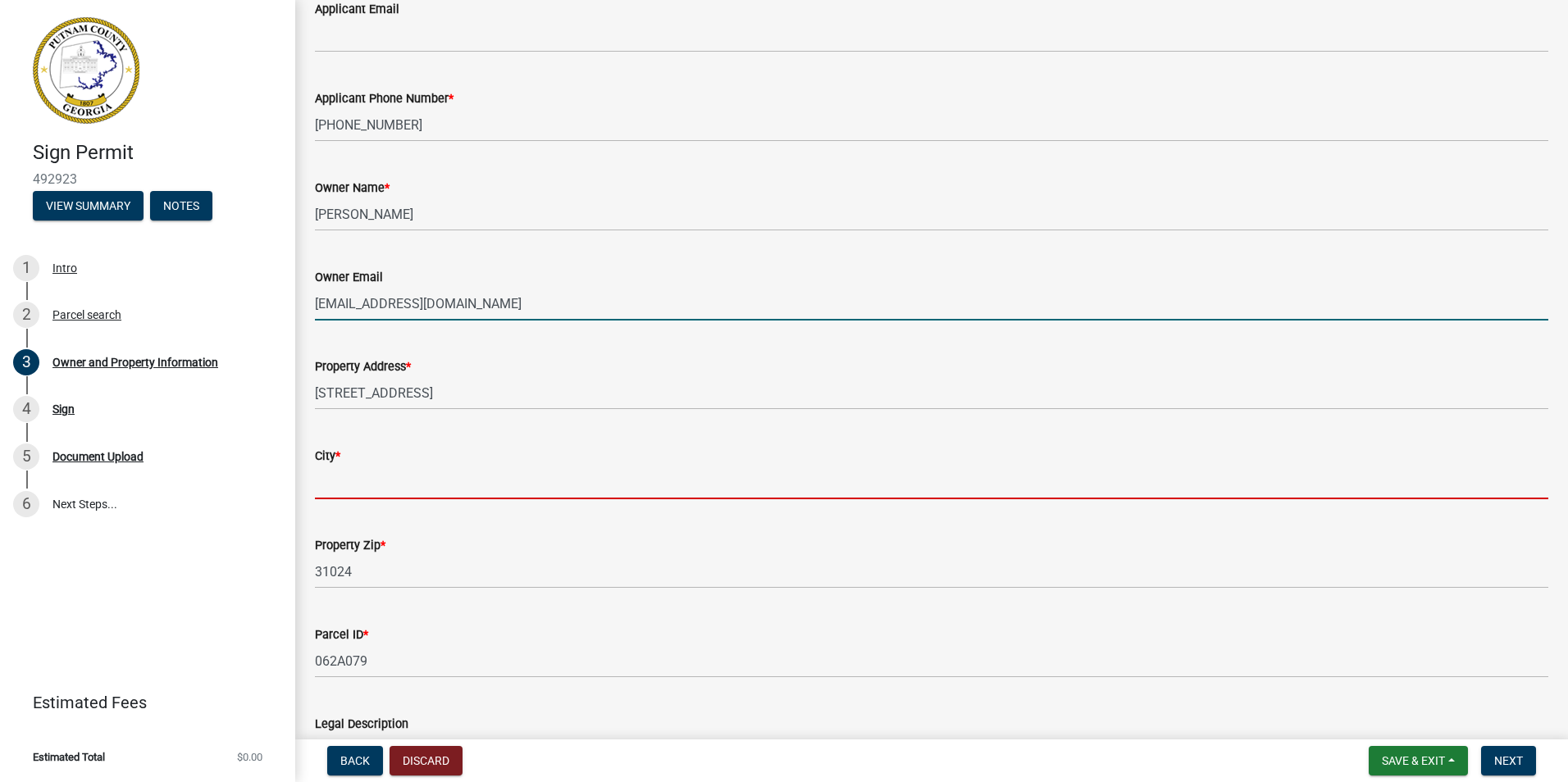
type input "eatonton"
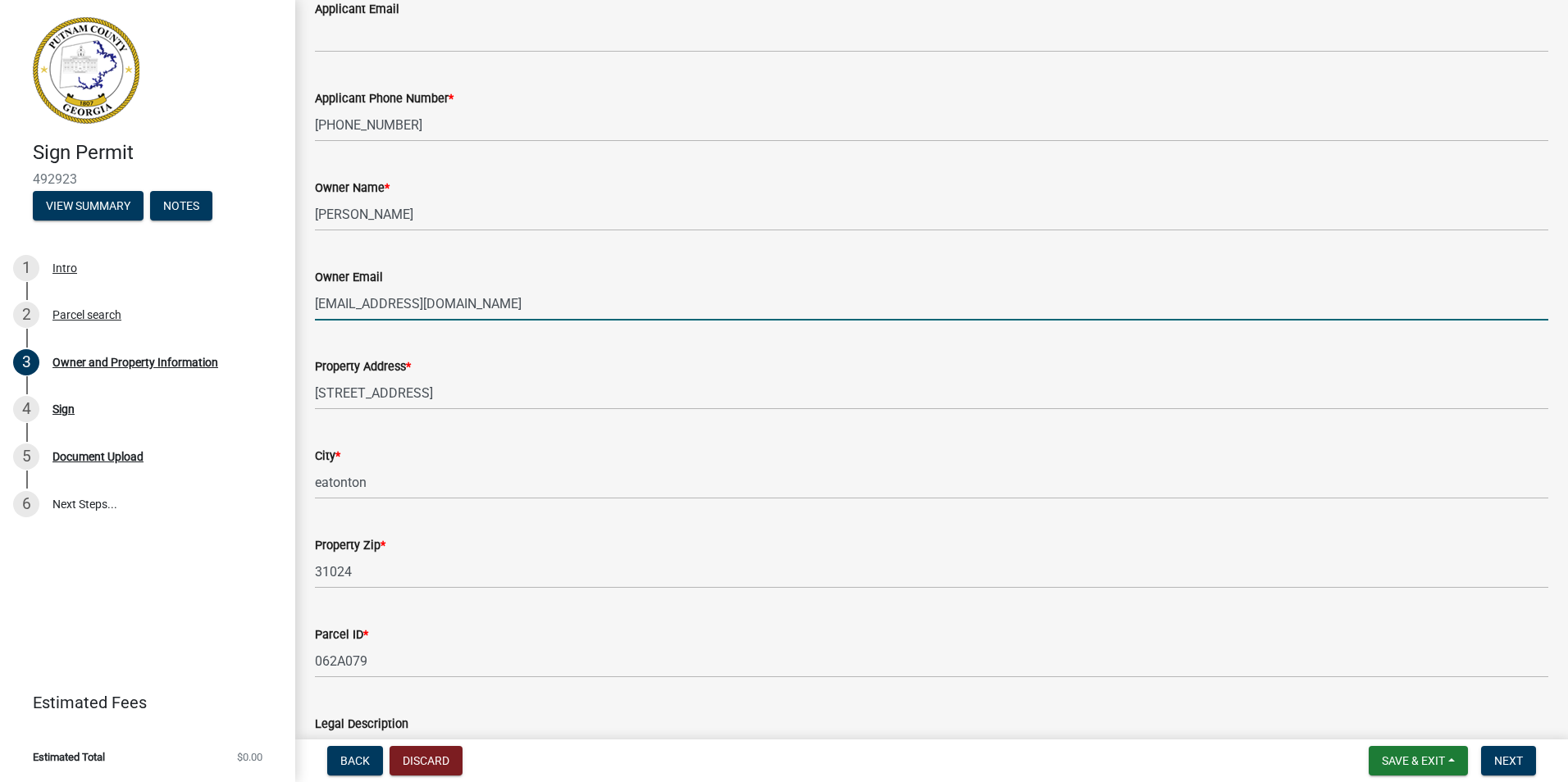
type input "819 Oak street"
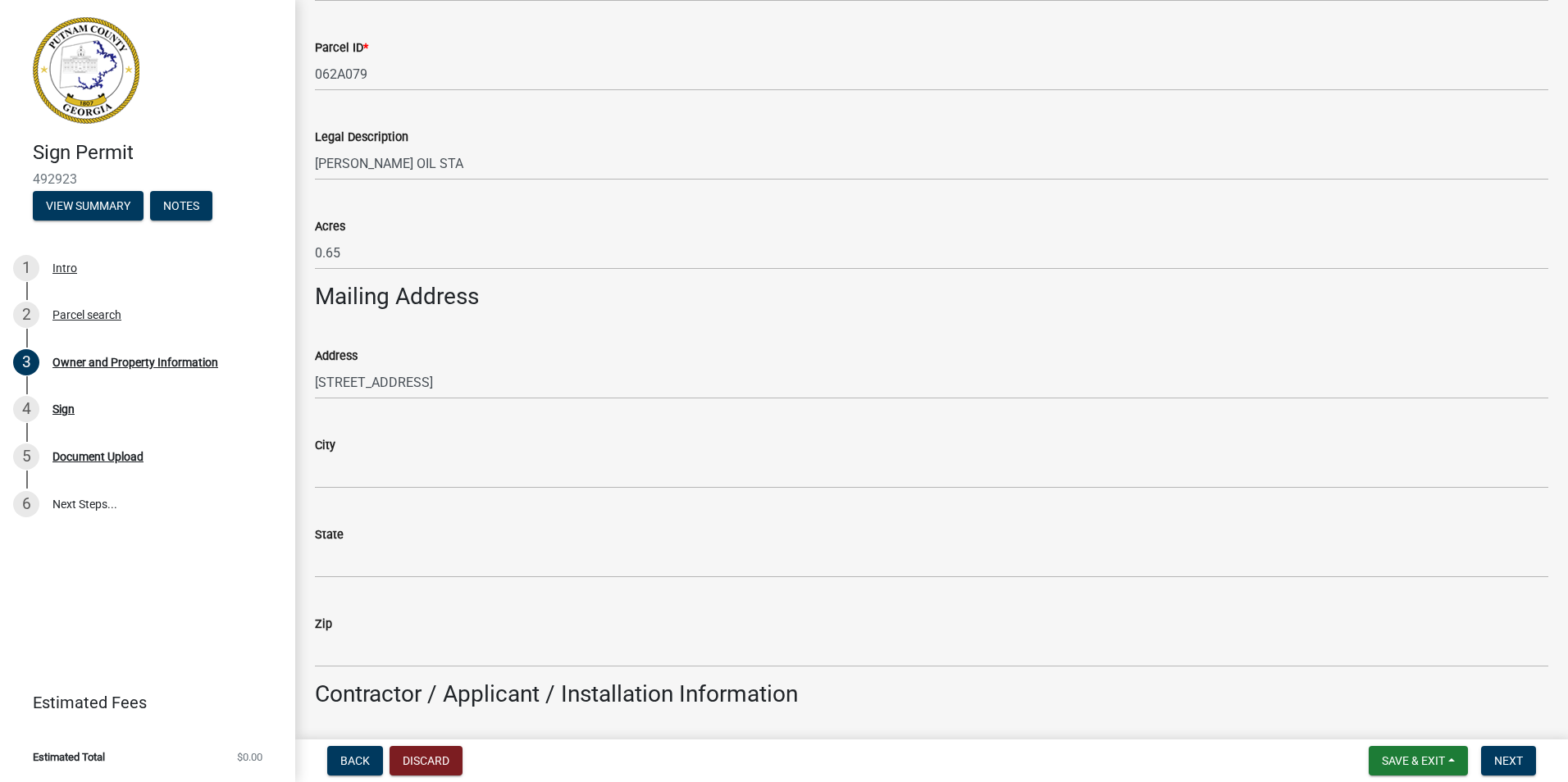
scroll to position [984, 0]
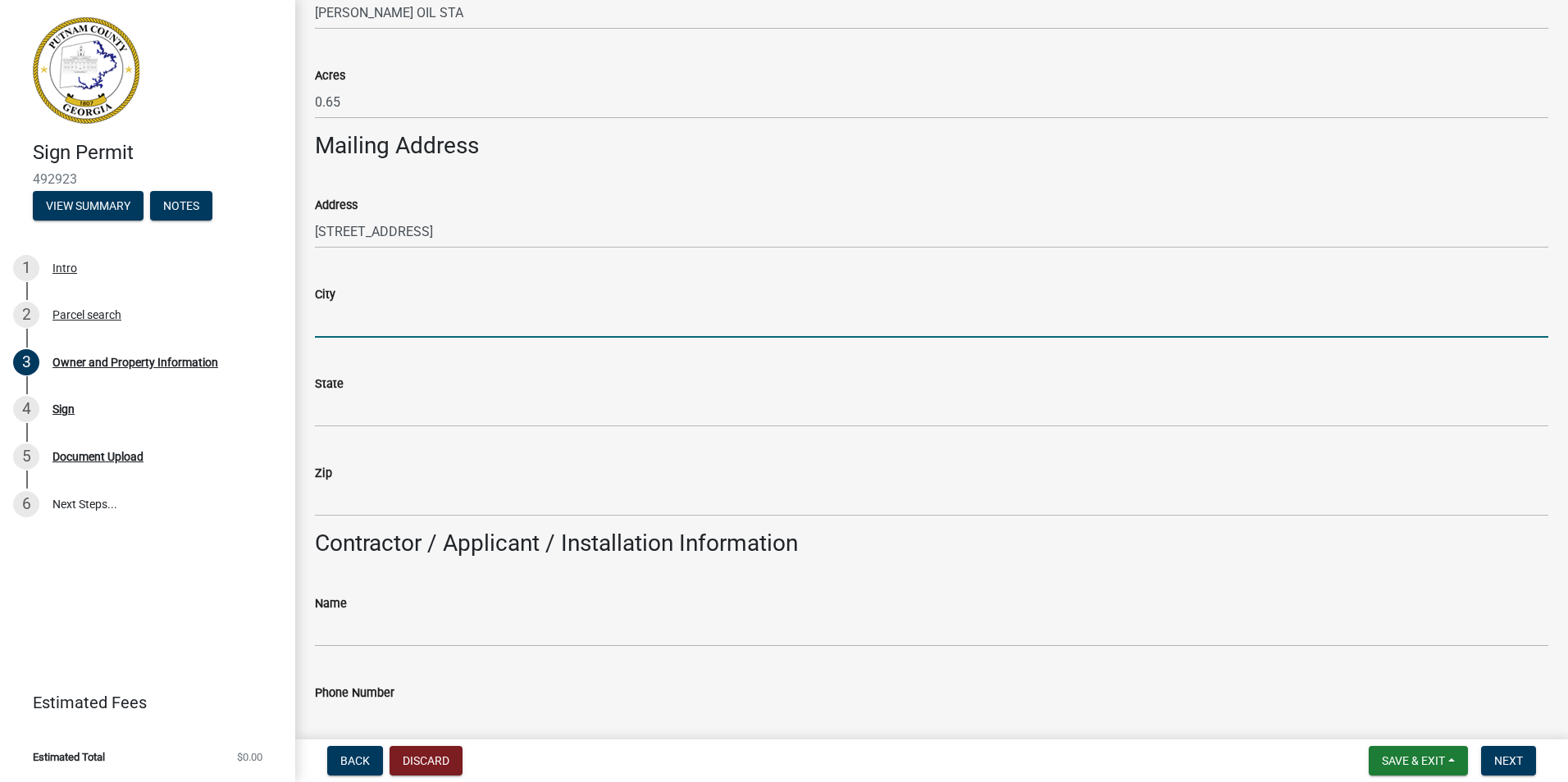
click at [345, 314] on input "City" at bounding box center [932, 321] width 1233 height 34
type input "eatonton"
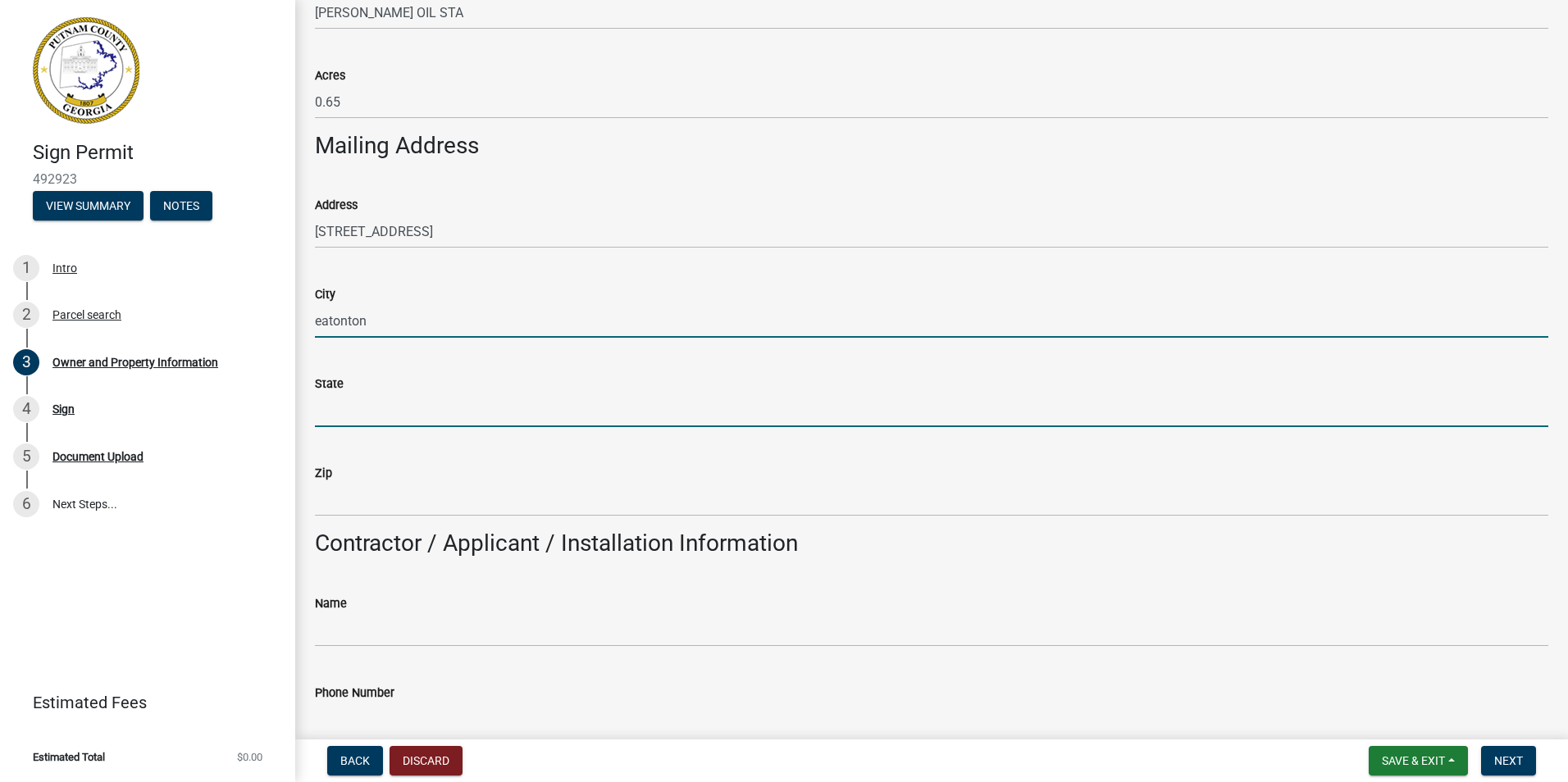
type input "ga"
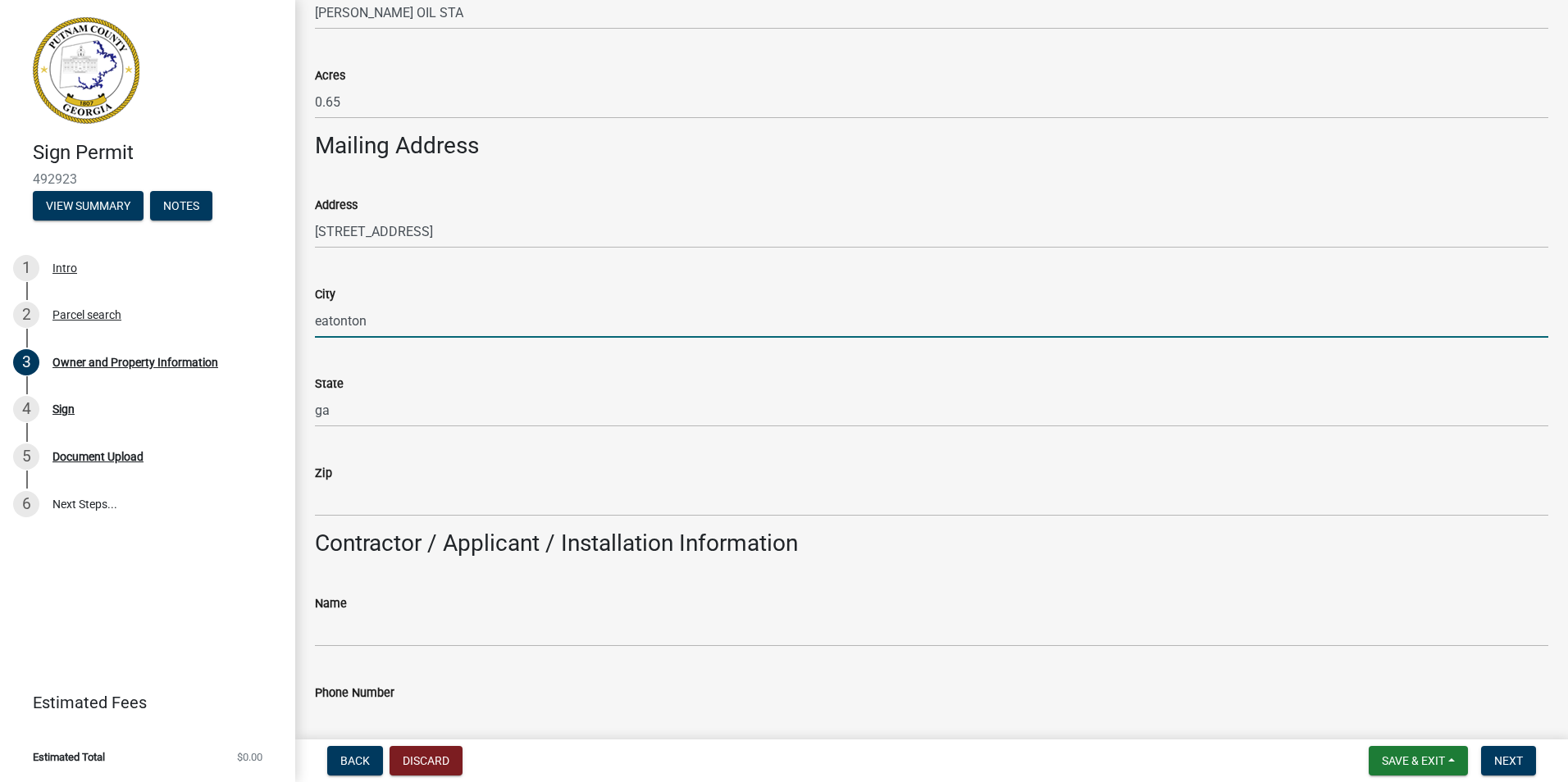
type input "31024"
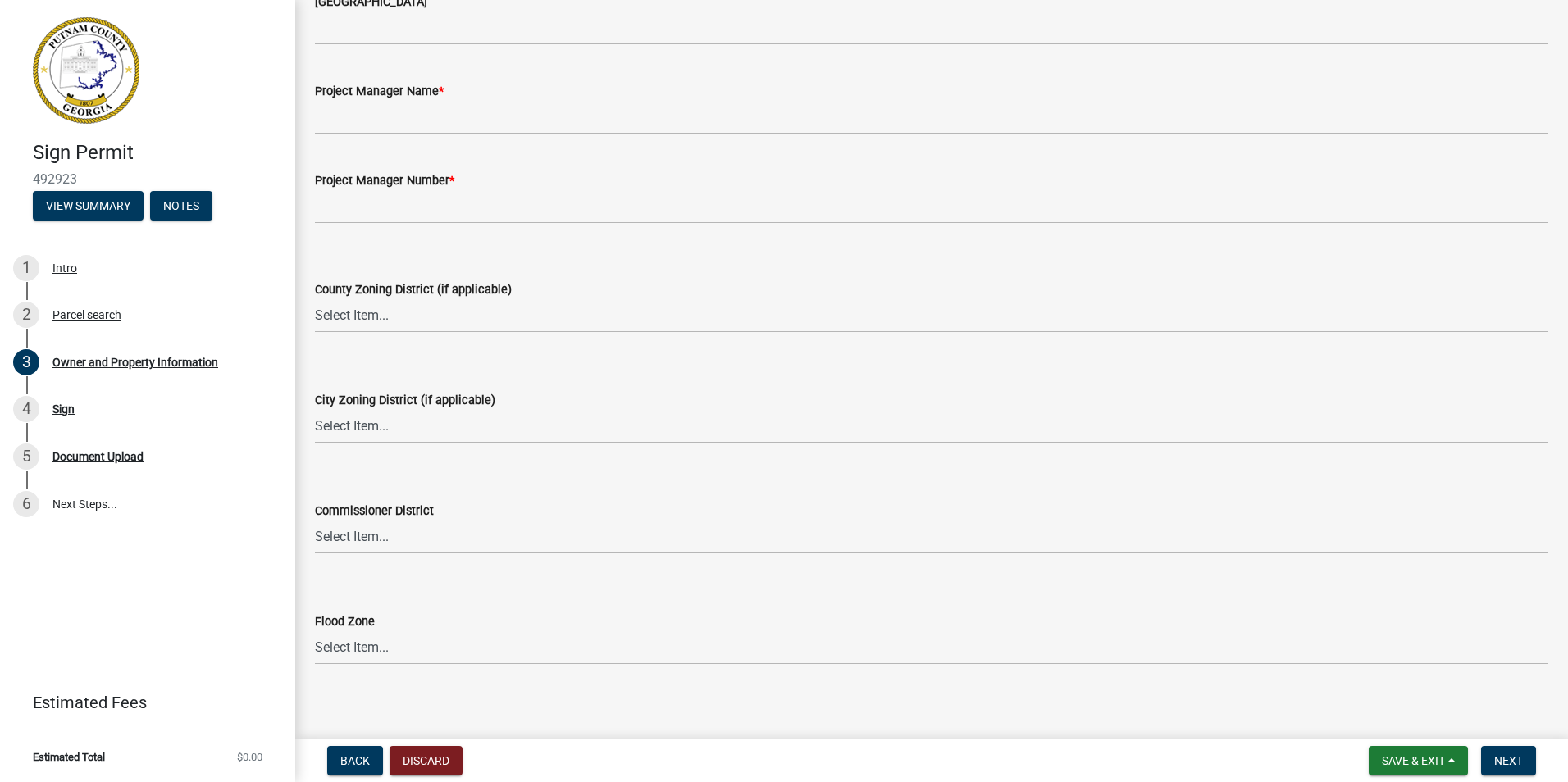
scroll to position [2649, 0]
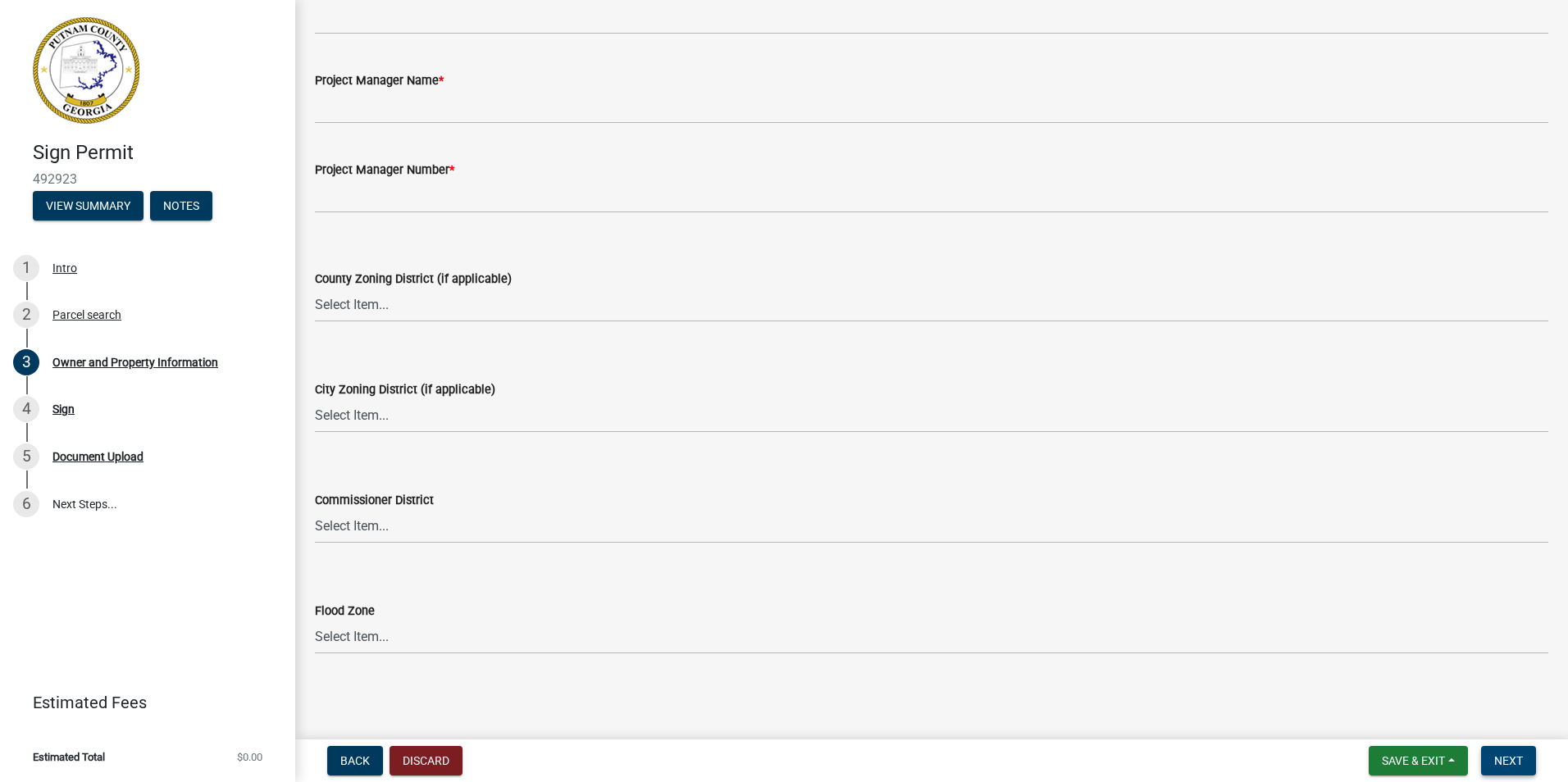
click at [1493, 761] on button "Next" at bounding box center [1508, 761] width 55 height 30
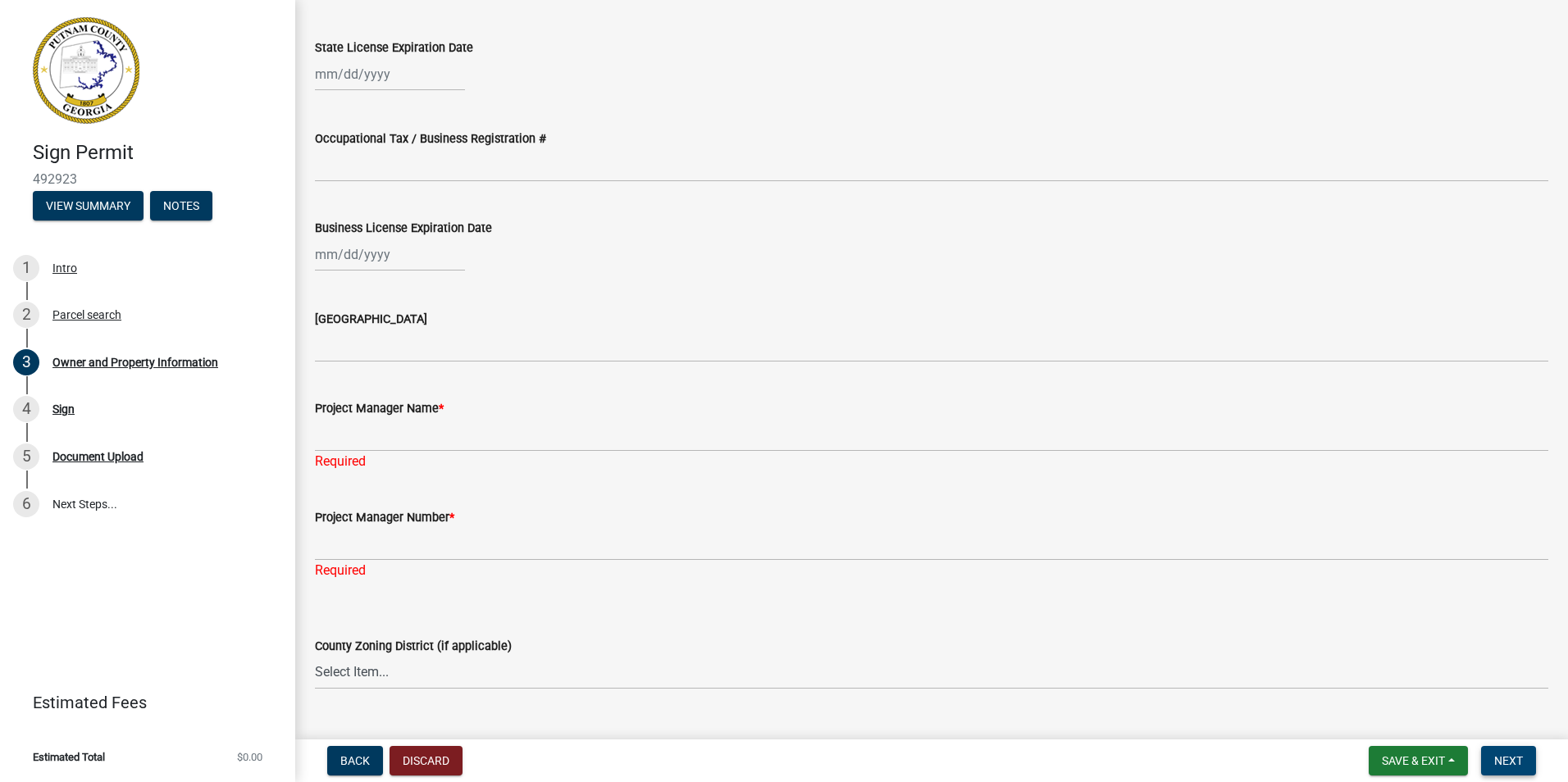
scroll to position [2485, 0]
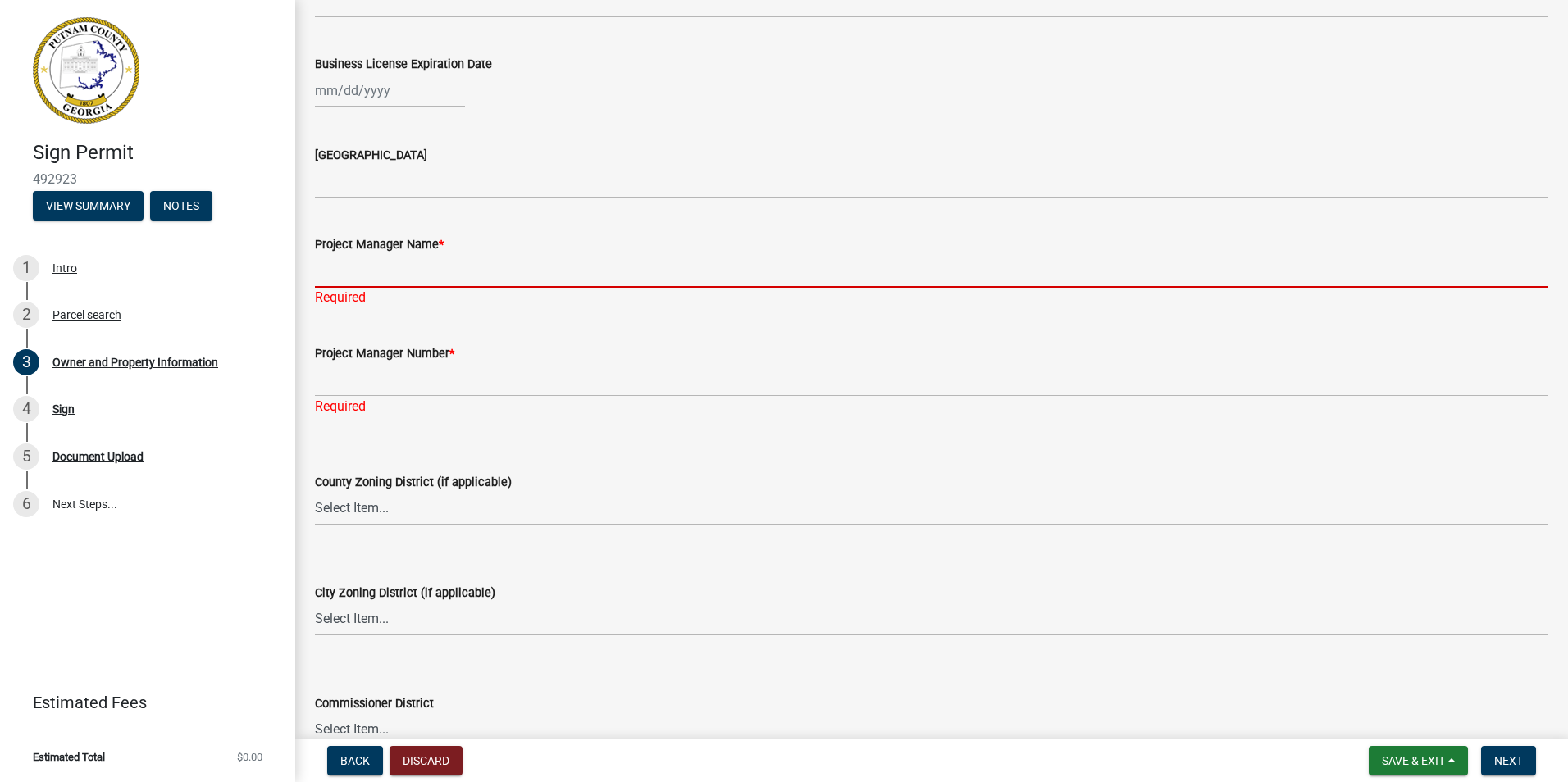
click at [350, 272] on input "Project Manager Name *" at bounding box center [932, 271] width 1233 height 34
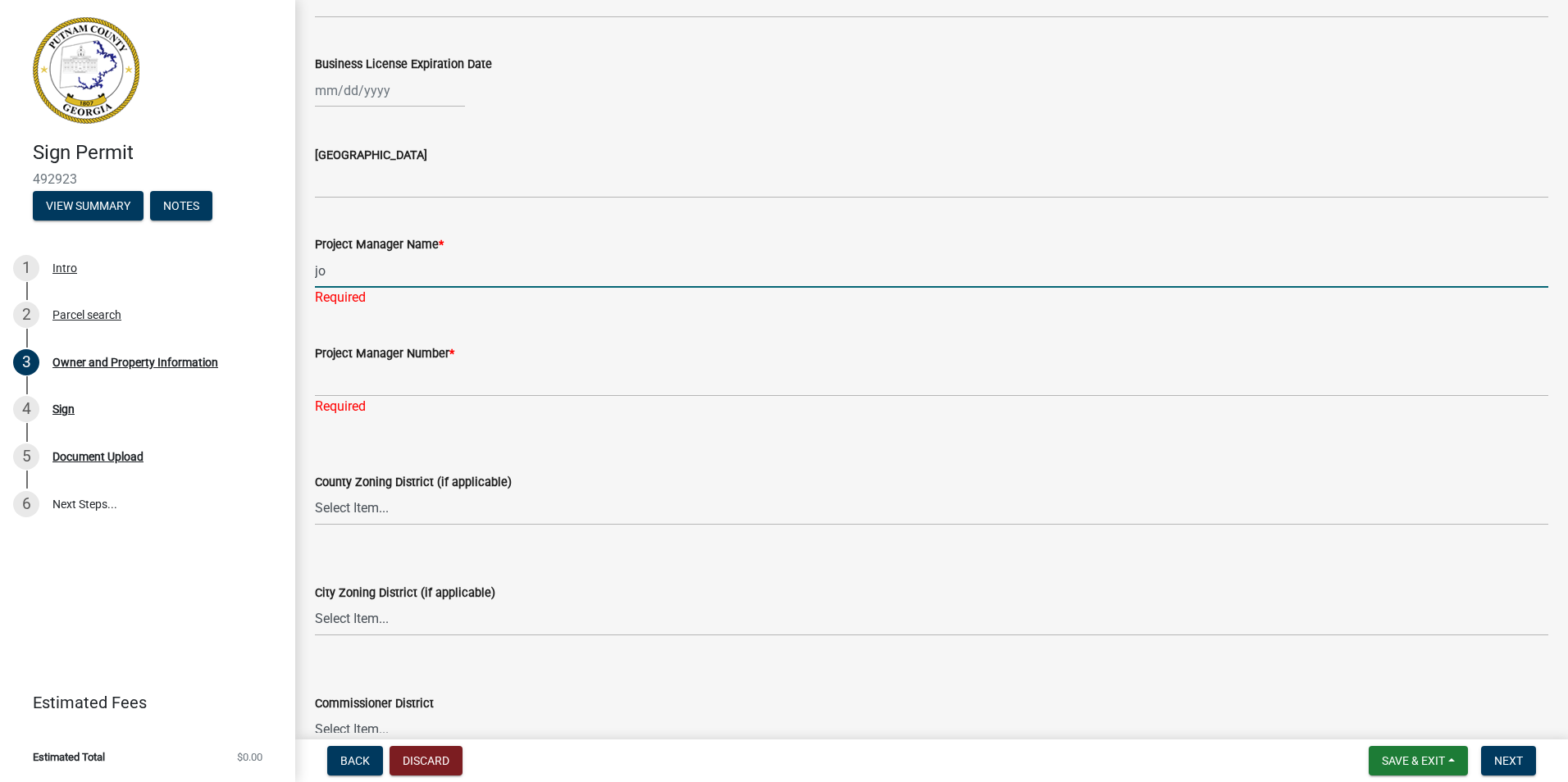
type input "j"
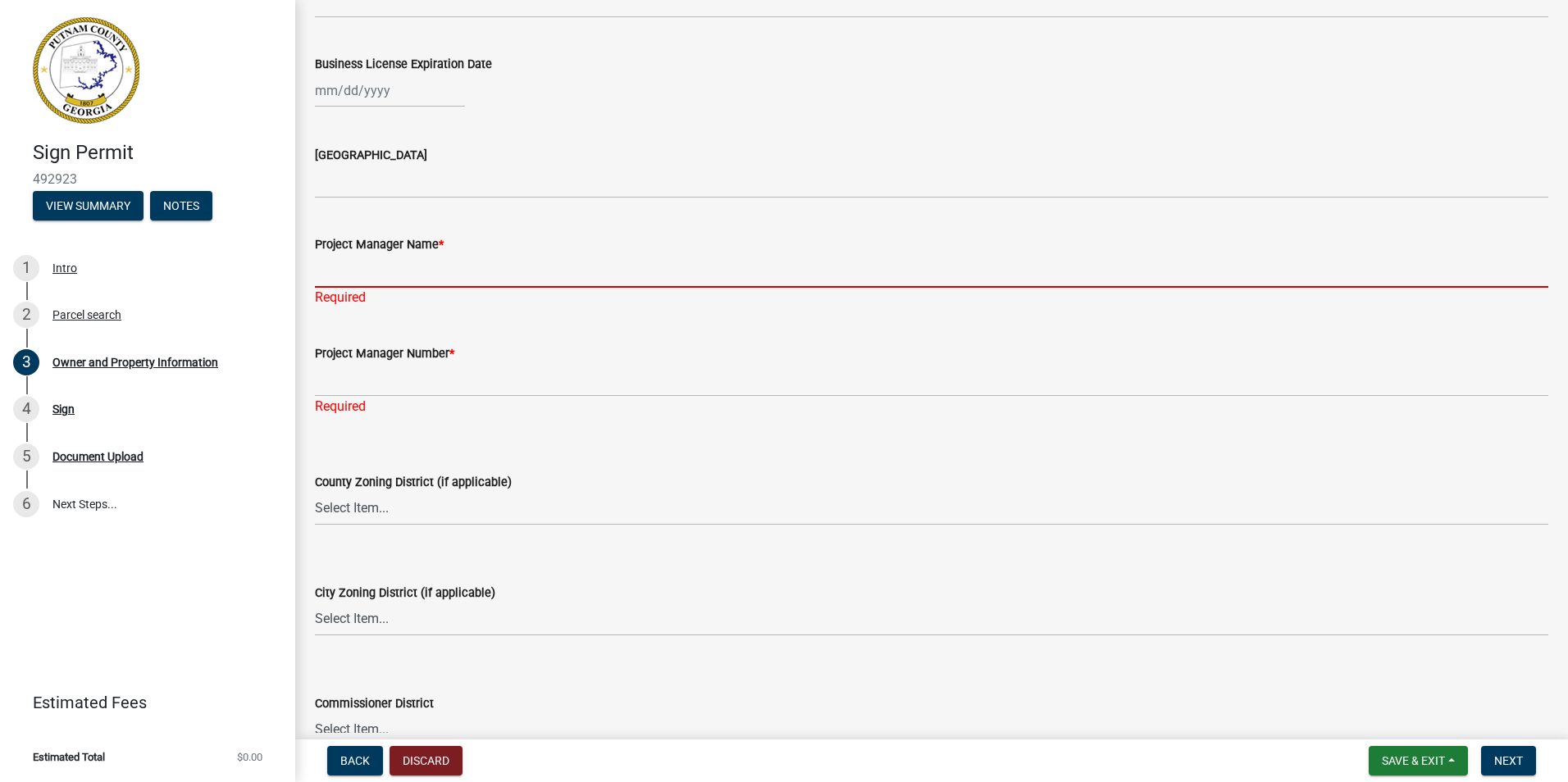
click at [344, 263] on input "Project Manager Name *" at bounding box center [932, 271] width 1233 height 34
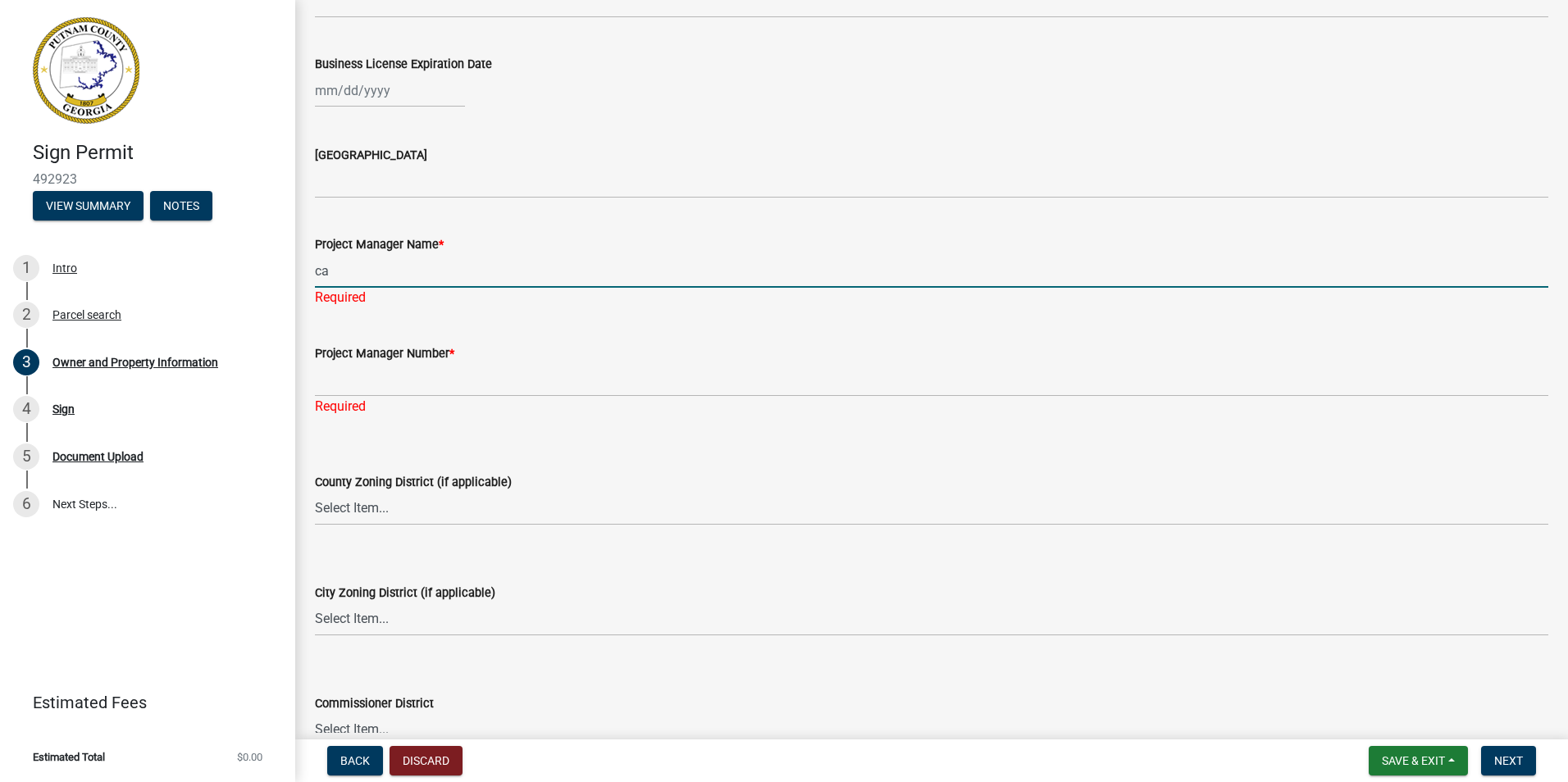
type input "c"
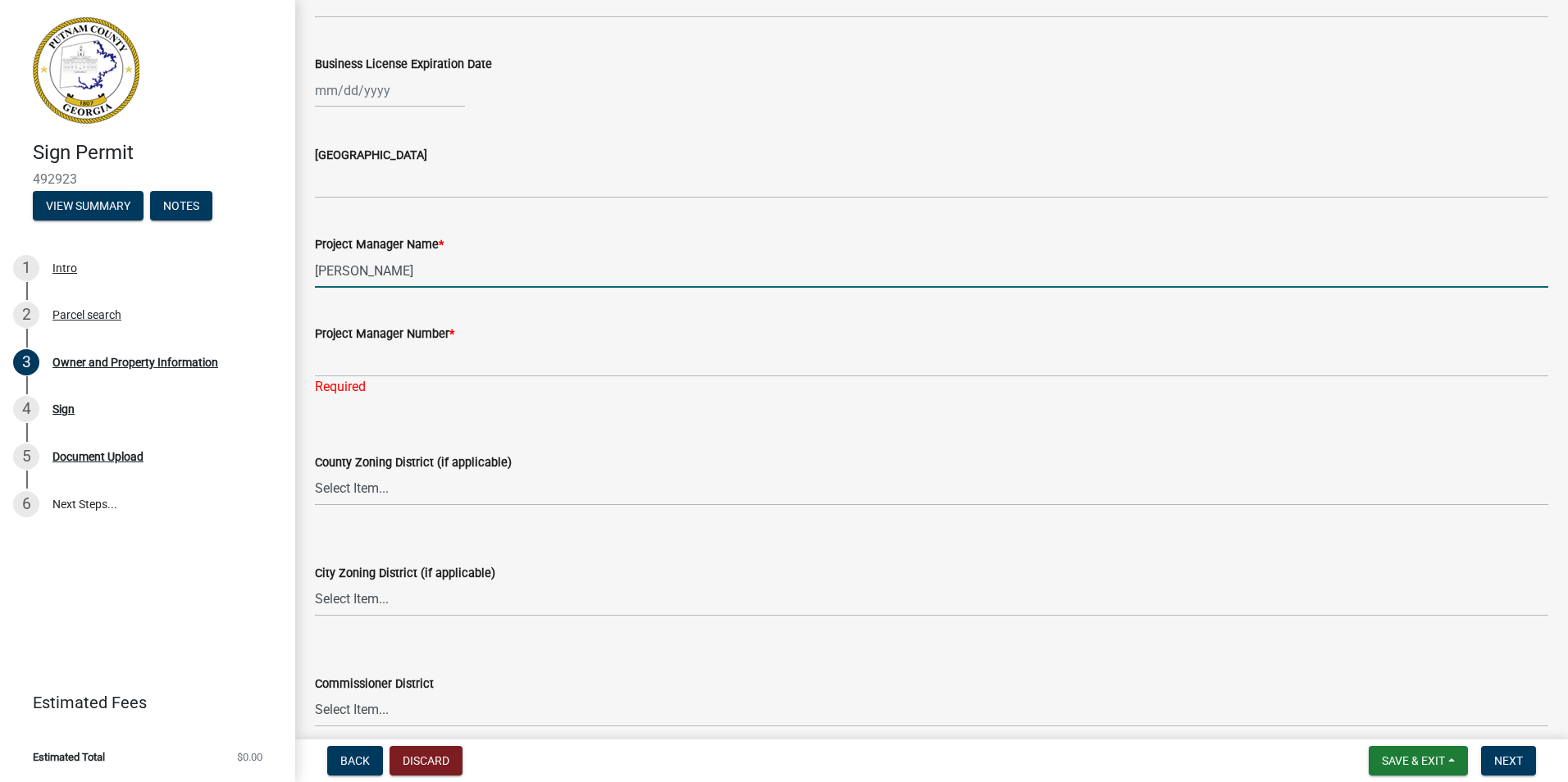
click at [381, 271] on input "Cameron Kitchem" at bounding box center [932, 271] width 1233 height 34
type input "Cameron Ketchem"
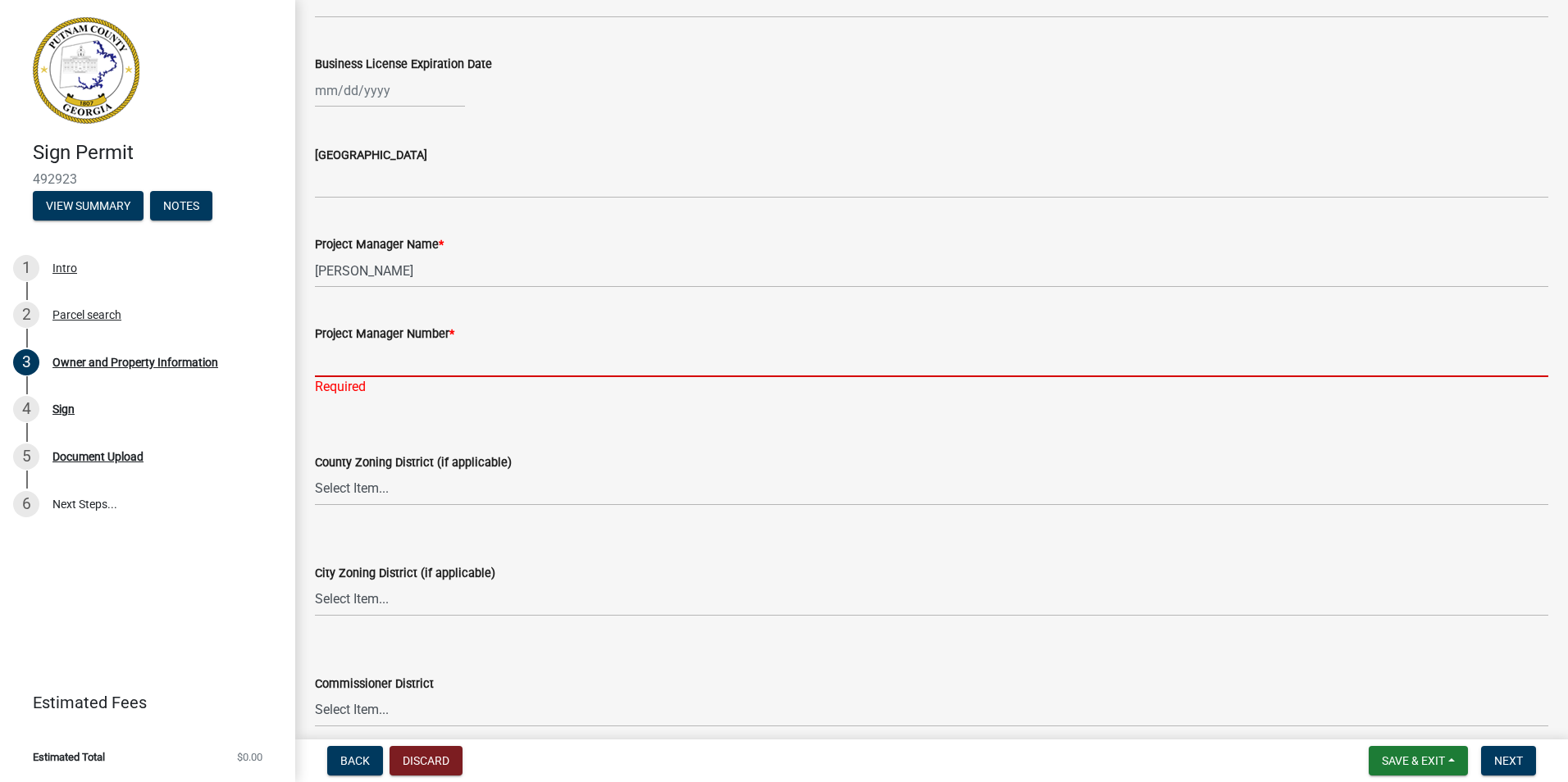
click at [342, 359] on input "Project Manager Number *" at bounding box center [932, 360] width 1233 height 34
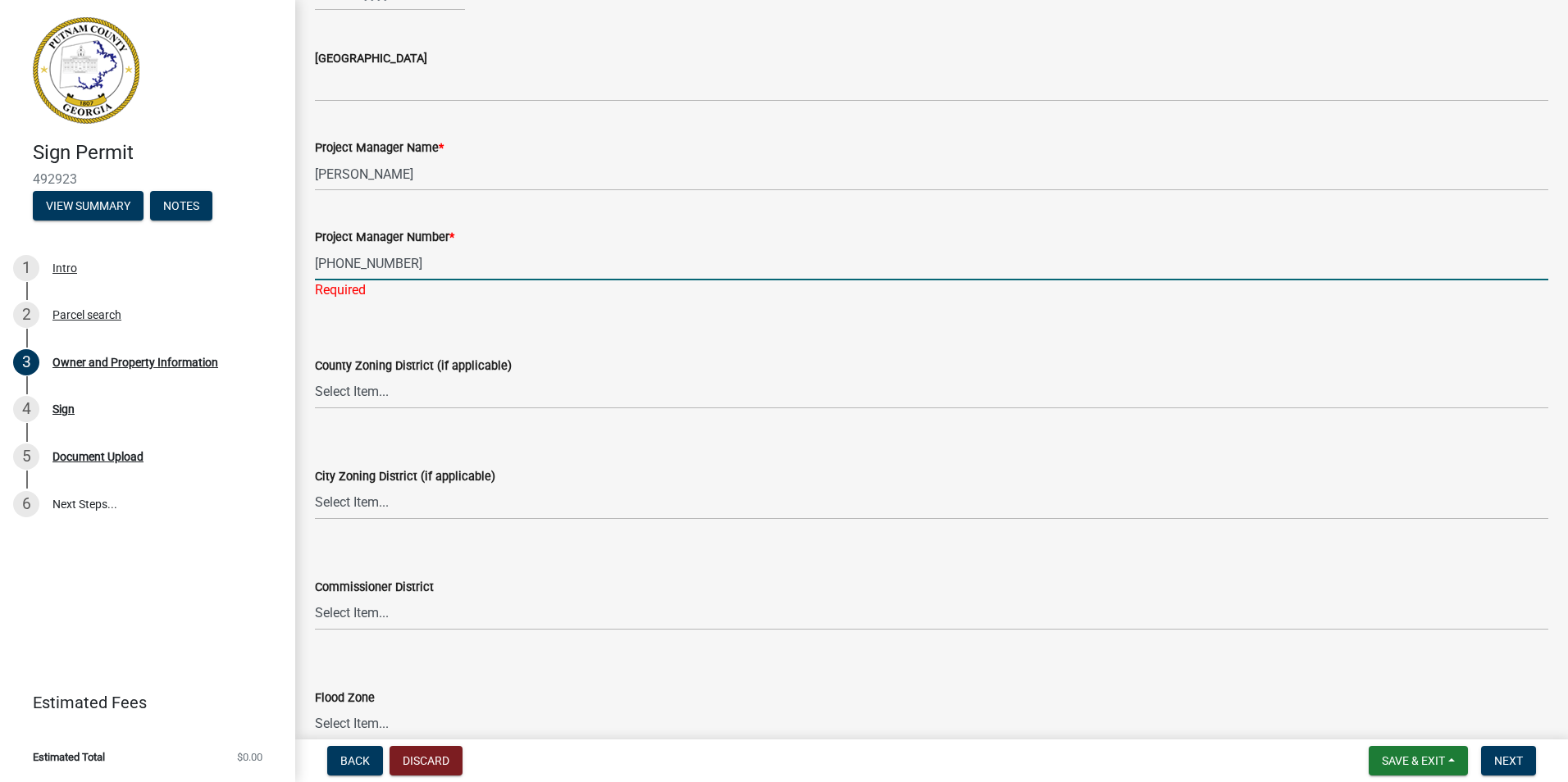
scroll to position [2668, 0]
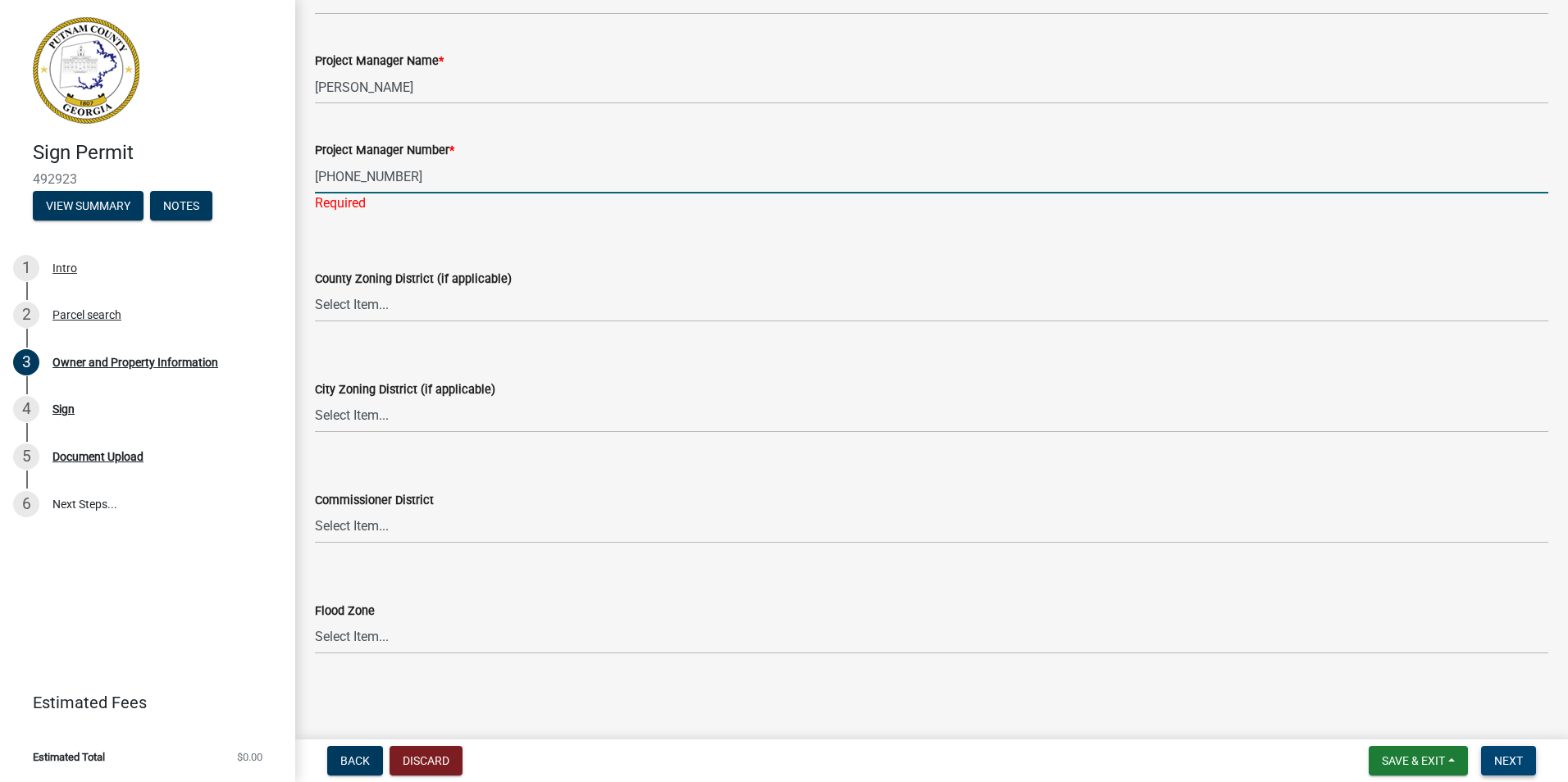
type input "(770)983-4131"
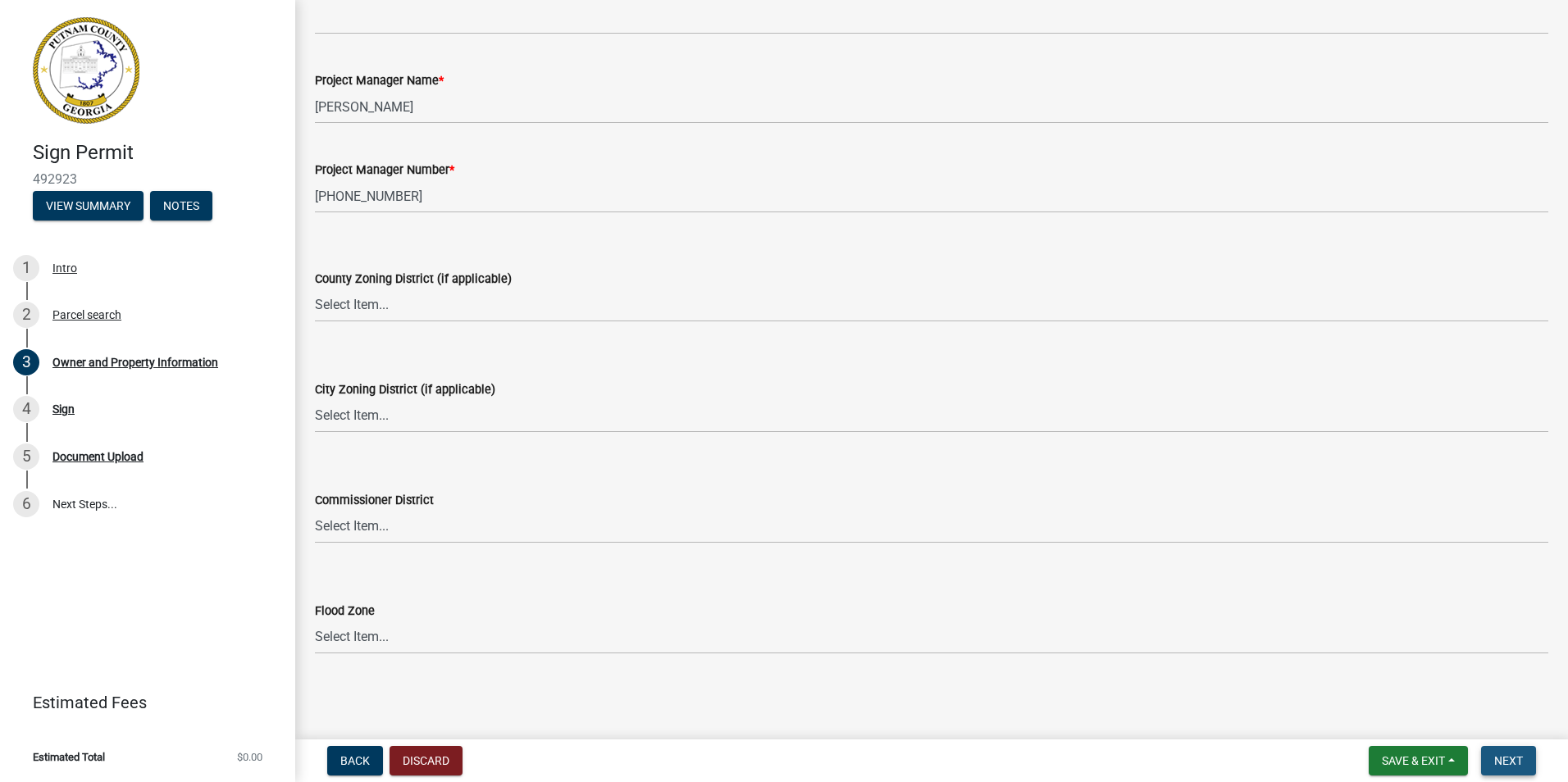
click at [1521, 750] on button "Next" at bounding box center [1508, 761] width 55 height 30
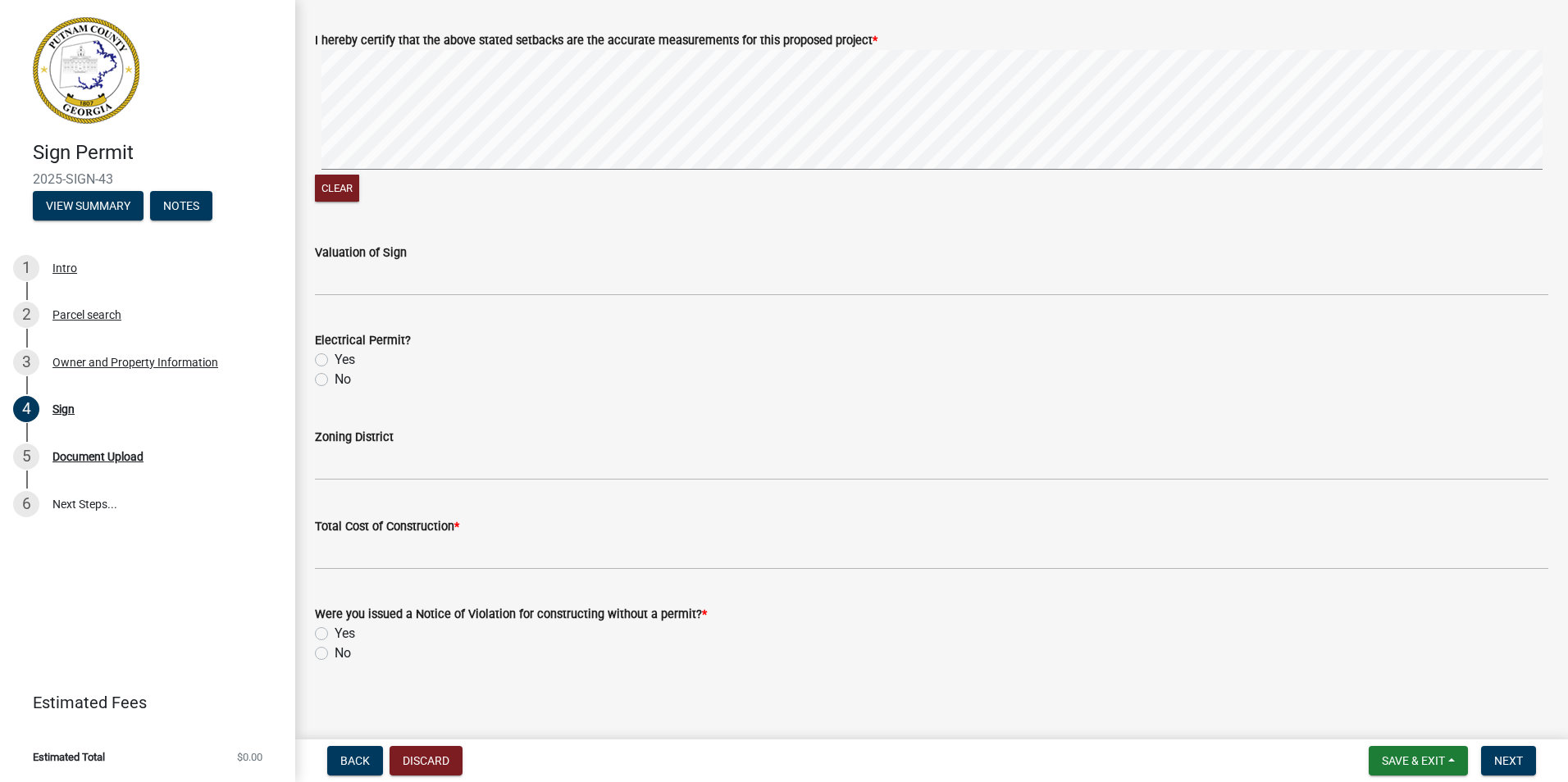
scroll to position [1645, 0]
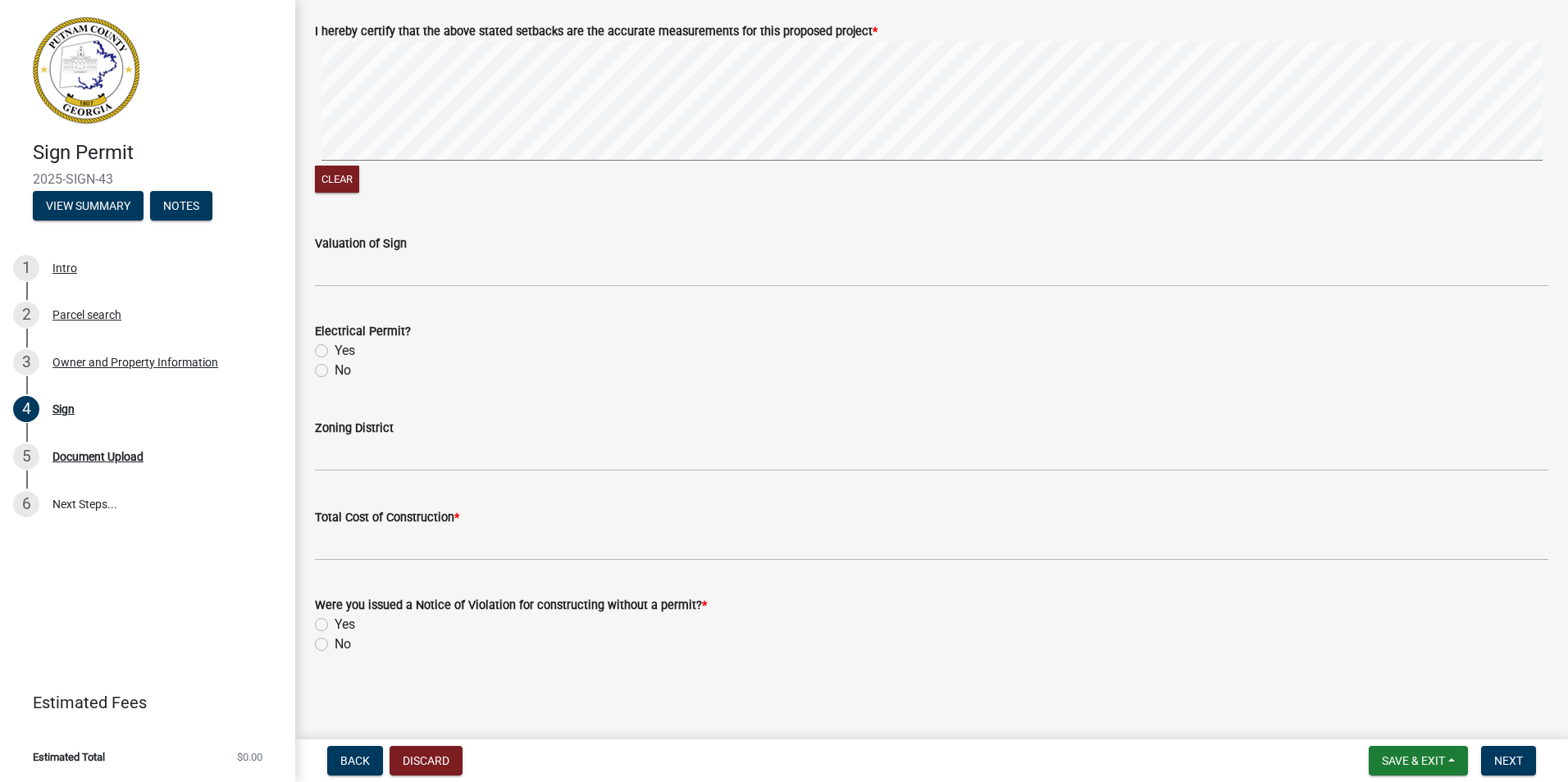
click at [335, 643] on label "No" at bounding box center [343, 645] width 16 height 20
click at [335, 643] on input "No" at bounding box center [340, 640] width 11 height 11
radio input "true"
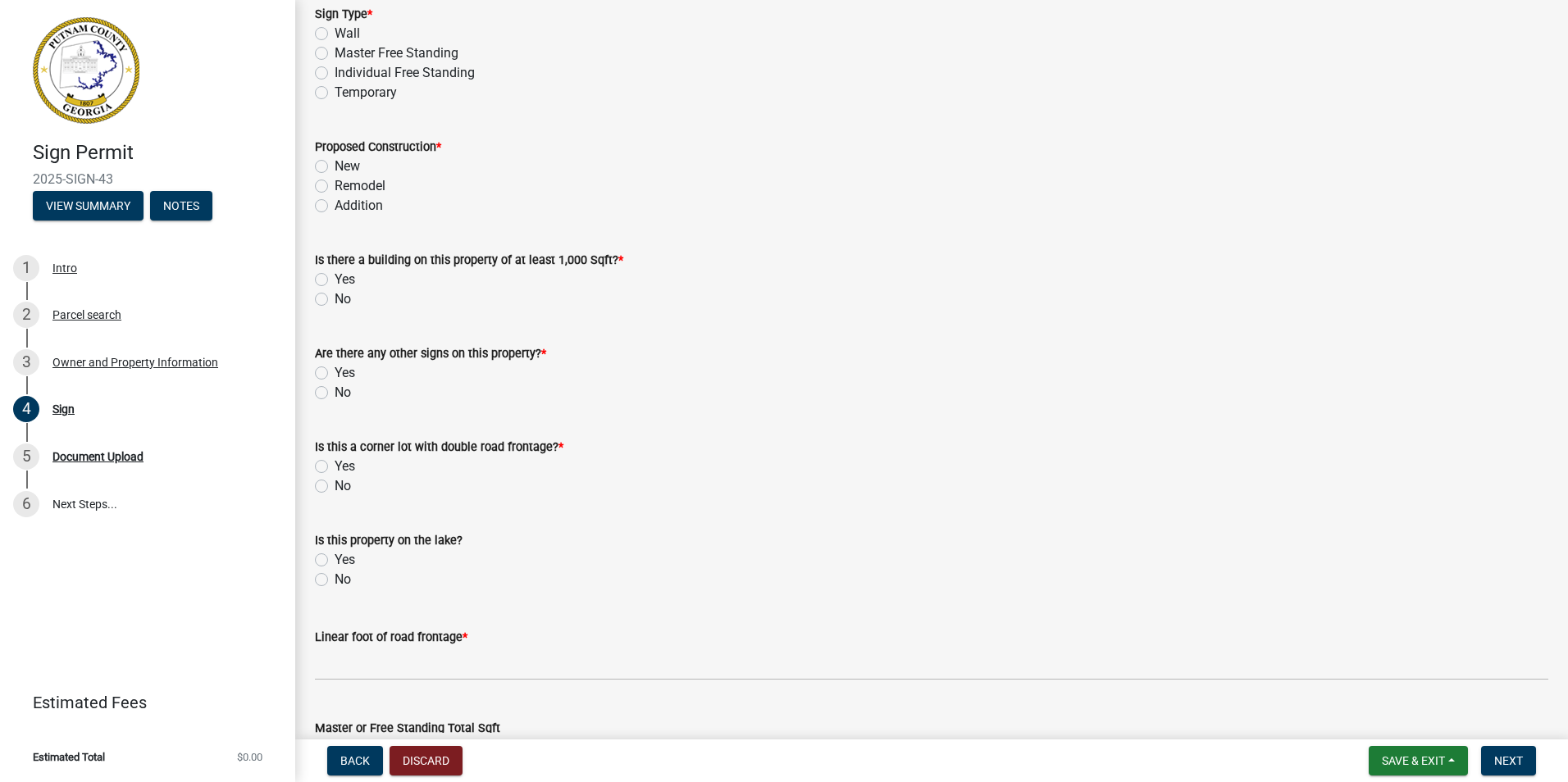
scroll to position [328, 0]
